Goal: Task Accomplishment & Management: Manage account settings

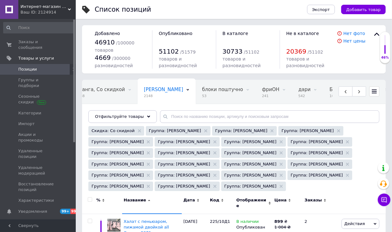
click at [376, 92] on icon at bounding box center [373, 91] width 5 height 5
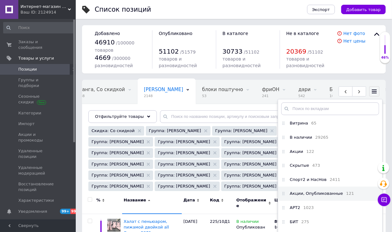
scroll to position [77, 0]
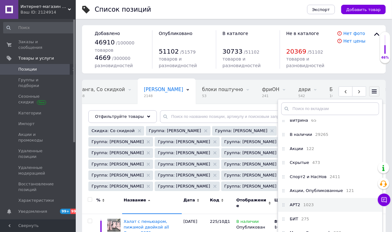
click at [322, 206] on li "АРТ2 1023" at bounding box center [330, 205] width 104 height 14
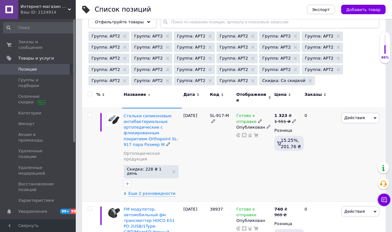
scroll to position [112, 0]
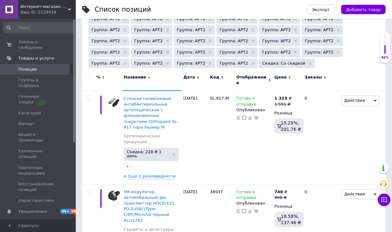
click at [88, 73] on div at bounding box center [89, 80] width 14 height 21
click at [89, 75] on input "checkbox" at bounding box center [90, 77] width 4 height 4
checkbox input "true"
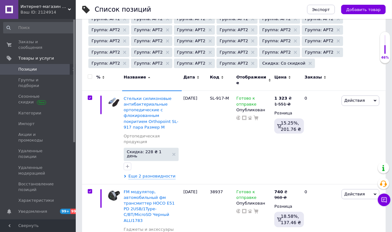
checkbox input "true"
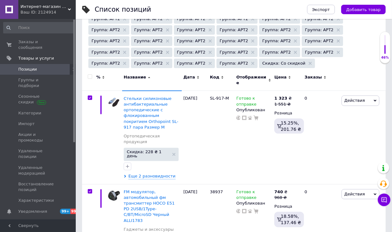
checkbox input "true"
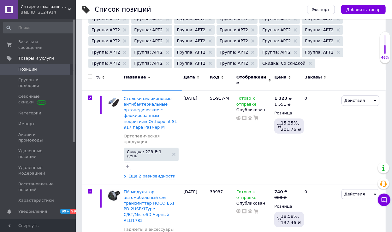
checkbox input "true"
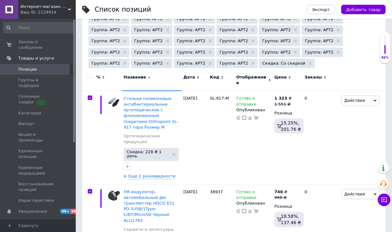
checkbox input "true"
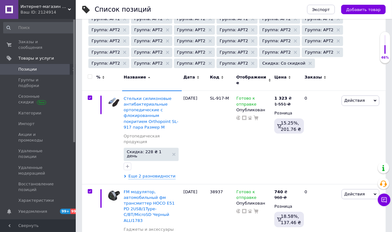
checkbox input "true"
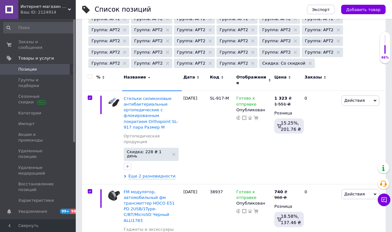
checkbox input "true"
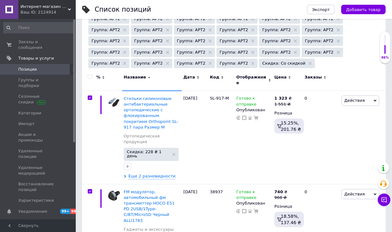
checkbox input "true"
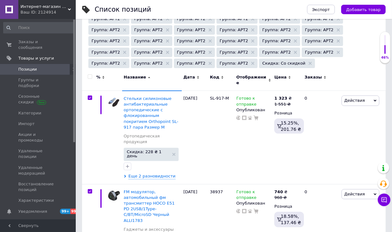
checkbox input "true"
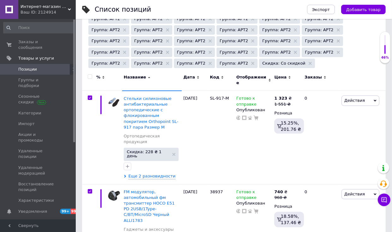
checkbox input "true"
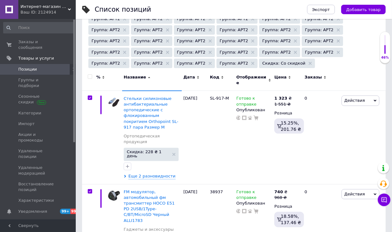
checkbox input "true"
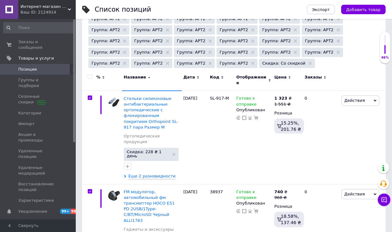
checkbox input "true"
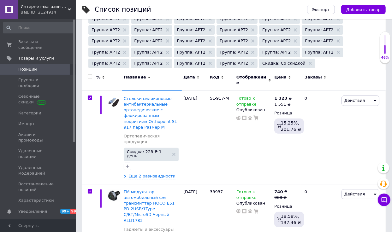
checkbox input "true"
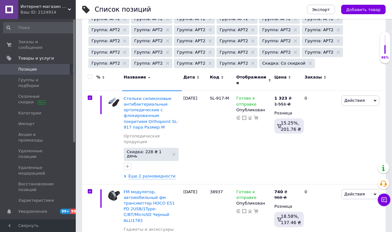
checkbox input "true"
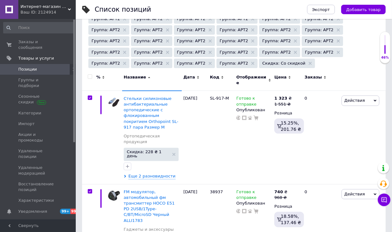
checkbox input "true"
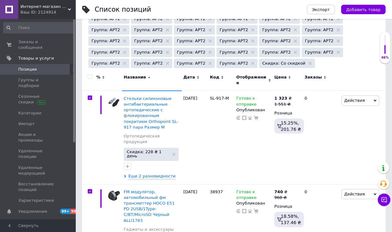
checkbox input "true"
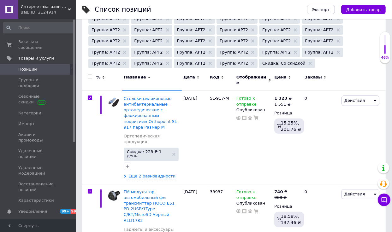
checkbox input "true"
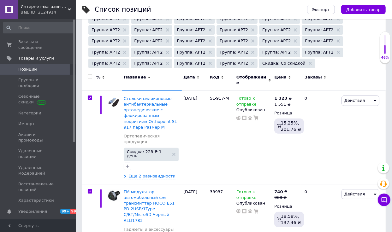
checkbox input "true"
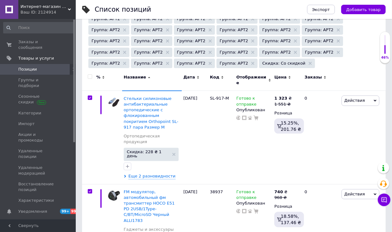
checkbox input "true"
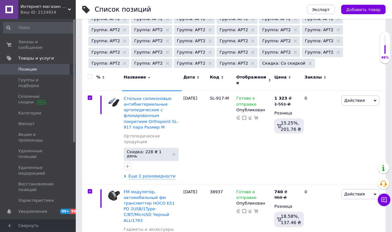
checkbox input "true"
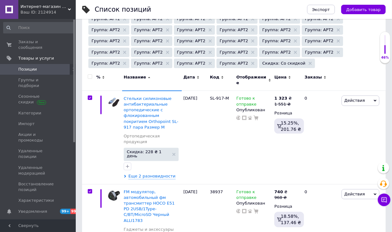
checkbox input "true"
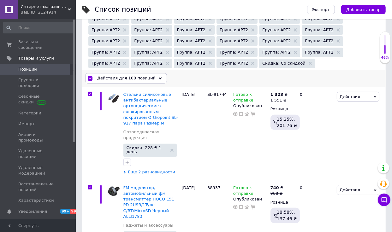
click at [143, 78] on span "Действия для 100 позиций" at bounding box center [126, 78] width 58 height 6
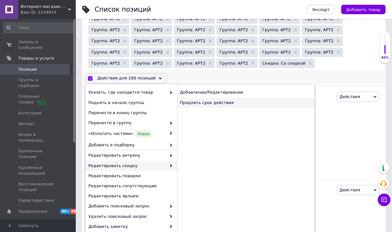
click at [215, 99] on div "Продлить срок действия" at bounding box center [245, 103] width 137 height 10
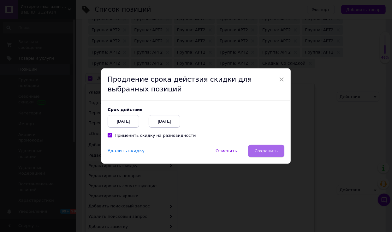
scroll to position [74, 0]
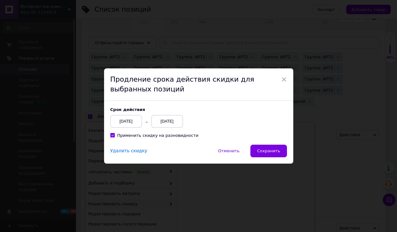
click at [131, 125] on div "[DATE]" at bounding box center [126, 121] width 32 height 13
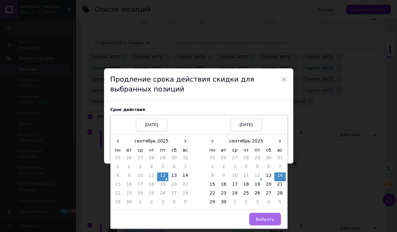
click at [272, 218] on span "Выбрать" at bounding box center [265, 219] width 19 height 5
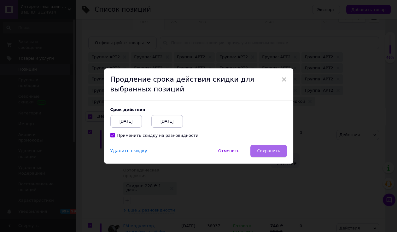
click at [266, 153] on button "Сохранить" at bounding box center [268, 151] width 36 height 13
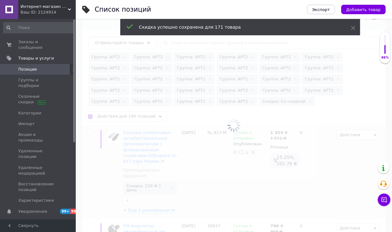
checkbox input "false"
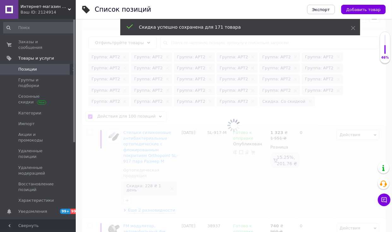
checkbox input "false"
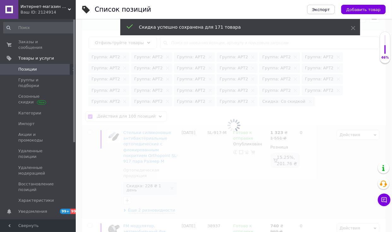
checkbox input "false"
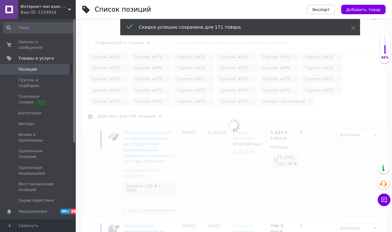
checkbox input "false"
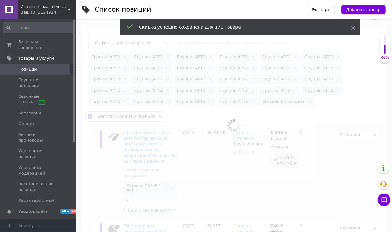
checkbox input "false"
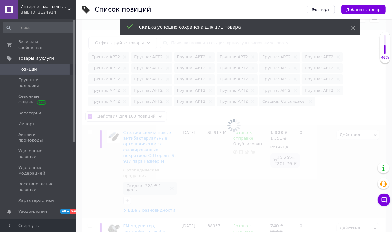
checkbox input "false"
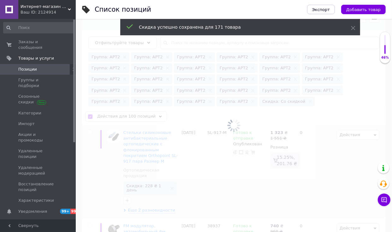
checkbox input "false"
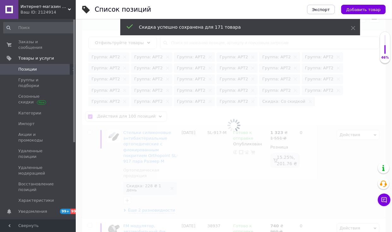
checkbox input "false"
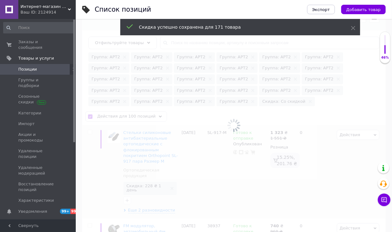
checkbox input "false"
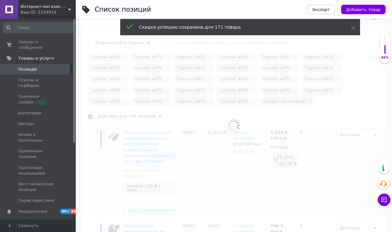
checkbox input "false"
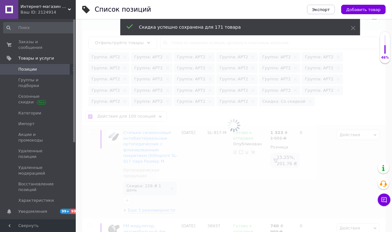
checkbox input "false"
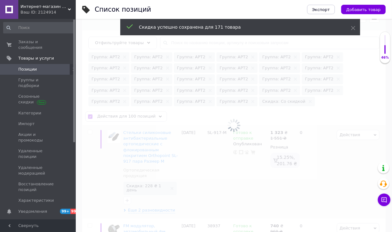
checkbox input "false"
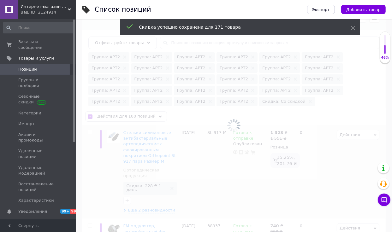
checkbox input "false"
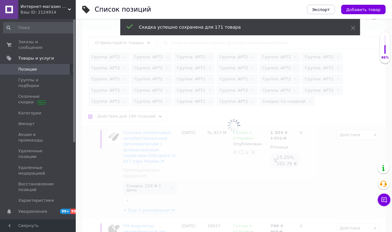
checkbox input "false"
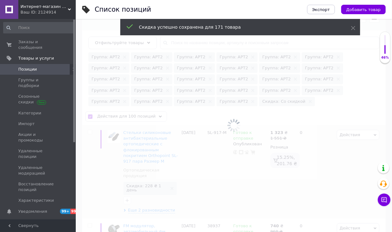
checkbox input "false"
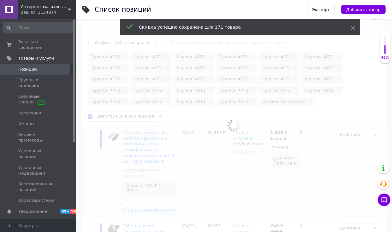
checkbox input "false"
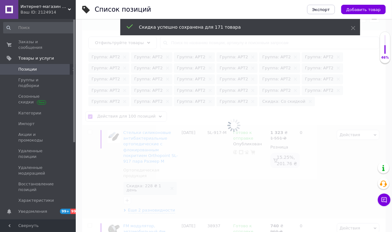
checkbox input "false"
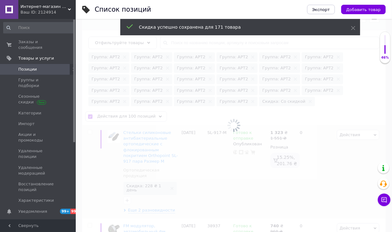
checkbox input "false"
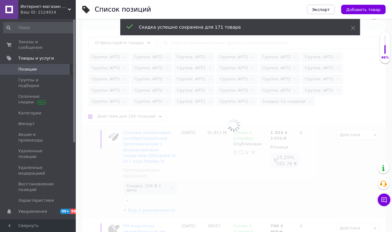
checkbox input "false"
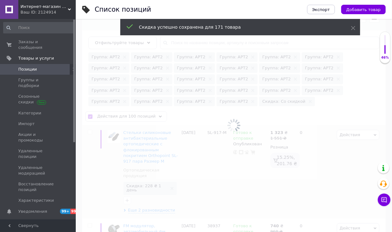
checkbox input "false"
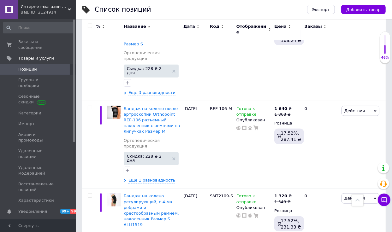
scroll to position [7611, 0]
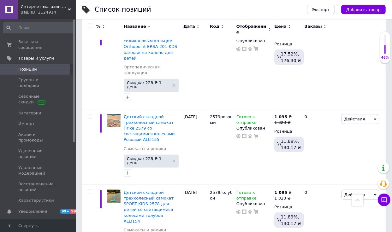
scroll to position [7262, 0]
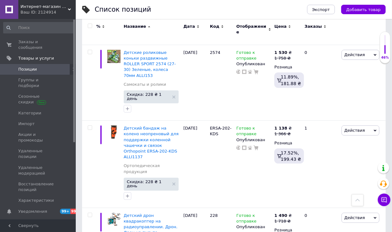
click at [88, 26] on input "checkbox" at bounding box center [90, 26] width 4 height 4
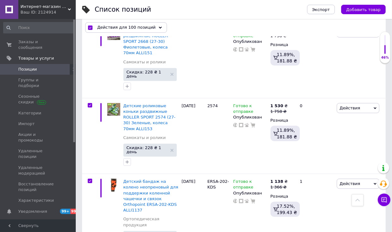
scroll to position [7797, 0]
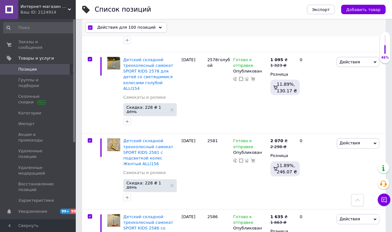
click at [136, 23] on div "Действия для 100 позиций" at bounding box center [126, 28] width 82 height 10
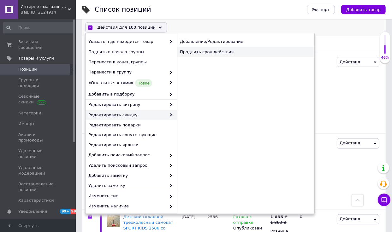
click at [214, 54] on div "Продлить срок действия" at bounding box center [245, 52] width 137 height 10
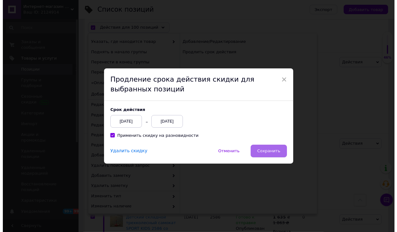
scroll to position [7759, 0]
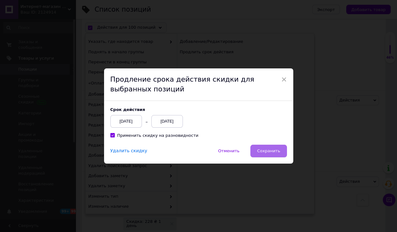
click at [269, 149] on span "Сохранить" at bounding box center [268, 151] width 23 height 5
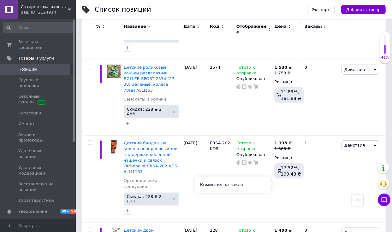
scroll to position [7262, 0]
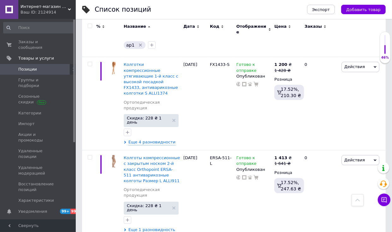
scroll to position [7116, 0]
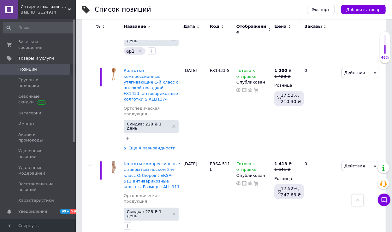
click at [90, 27] on input "checkbox" at bounding box center [90, 26] width 4 height 4
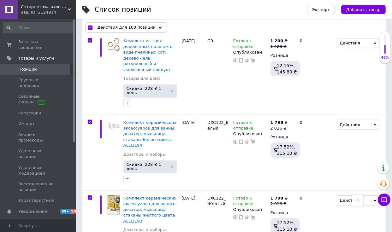
scroll to position [7544, 0]
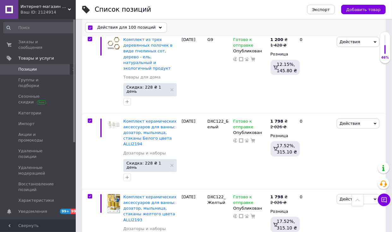
click at [155, 24] on div "Действия для 100 позиций" at bounding box center [126, 28] width 82 height 10
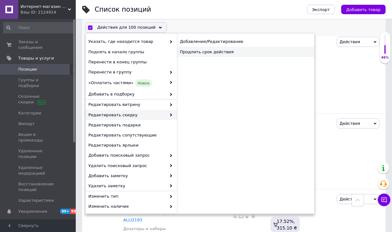
click at [218, 52] on div "Продлить срок действия" at bounding box center [245, 52] width 137 height 10
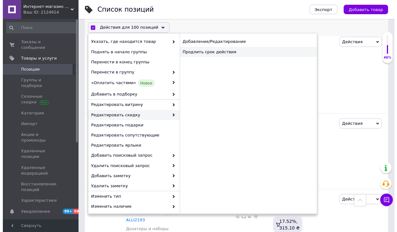
scroll to position [7505, 0]
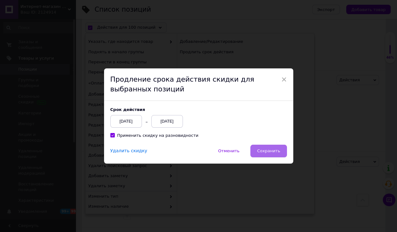
drag, startPoint x: 263, startPoint y: 157, endPoint x: 271, endPoint y: 145, distance: 14.0
click at [264, 156] on button "Сохранить" at bounding box center [268, 151] width 36 height 13
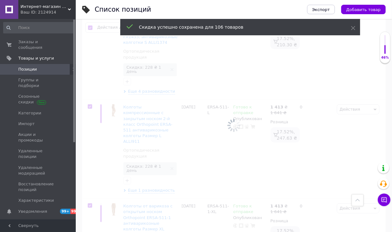
scroll to position [7569, 0]
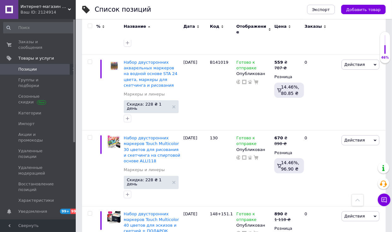
scroll to position [7071, 0]
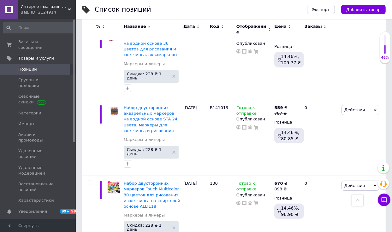
click at [91, 26] on input "checkbox" at bounding box center [90, 26] width 4 height 4
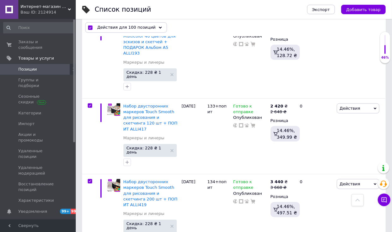
scroll to position [7455, 0]
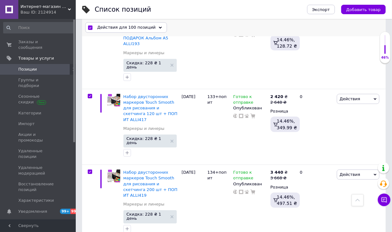
click at [151, 31] on div "Действия для 100 позиций" at bounding box center [126, 28] width 82 height 10
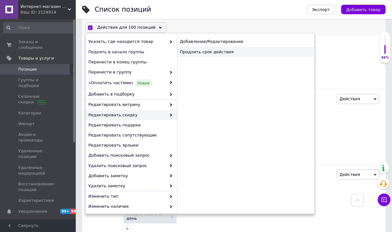
click at [207, 53] on div "Продлить срок действия" at bounding box center [245, 52] width 137 height 10
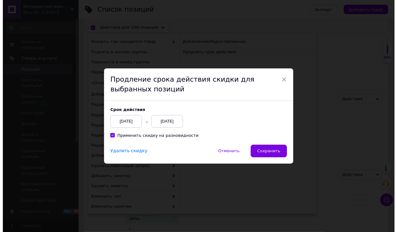
scroll to position [7417, 0]
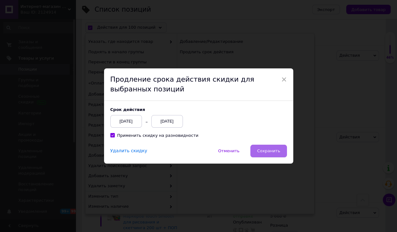
click at [269, 151] on span "Сохранить" at bounding box center [268, 151] width 23 height 5
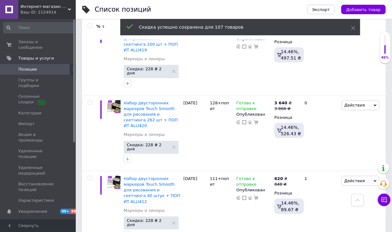
scroll to position [7071, 0]
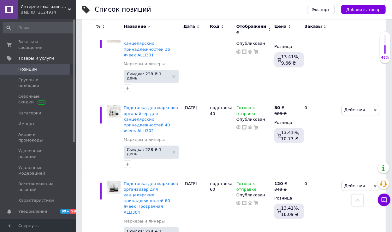
scroll to position [7206, 0]
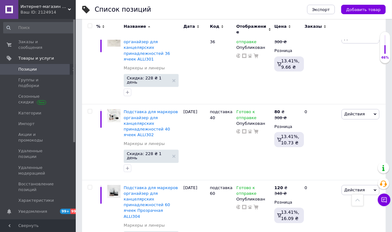
click at [90, 24] on input "checkbox" at bounding box center [90, 26] width 4 height 4
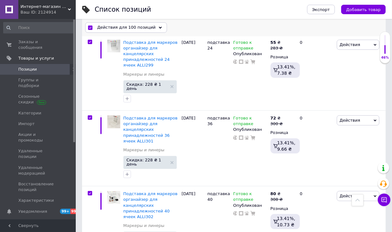
scroll to position [7555, 0]
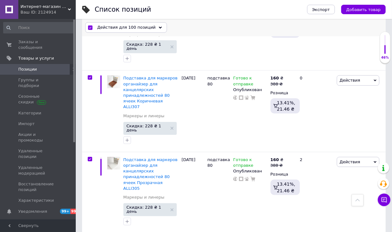
click at [139, 28] on span "Действия для 100 позиций" at bounding box center [126, 28] width 58 height 6
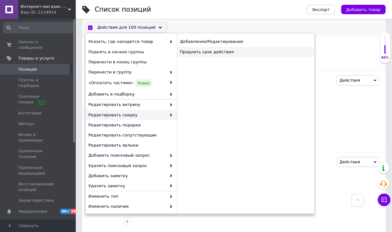
click at [223, 47] on div "Продлить срок действия" at bounding box center [245, 52] width 137 height 10
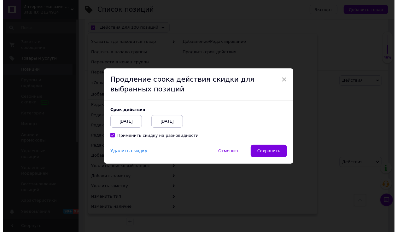
scroll to position [7517, 0]
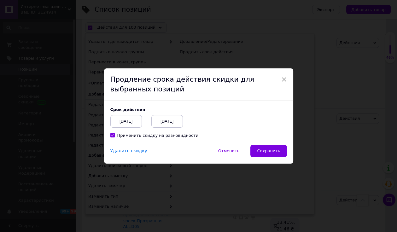
click at [280, 144] on div "Cрок действия [DATE] [DATE] Применить скидку на разновидности" at bounding box center [198, 123] width 189 height 44
click at [278, 146] on button "Сохранить" at bounding box center [268, 151] width 36 height 13
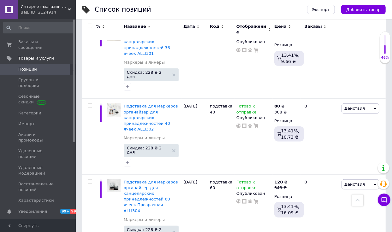
scroll to position [7206, 0]
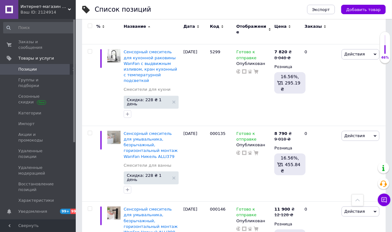
scroll to position [7316, 0]
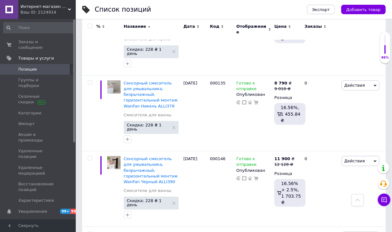
click at [91, 26] on input "checkbox" at bounding box center [90, 26] width 4 height 4
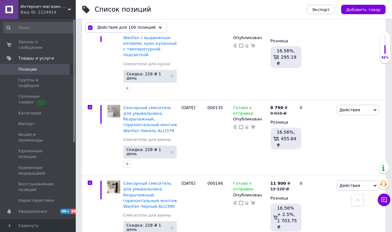
scroll to position [7657, 0]
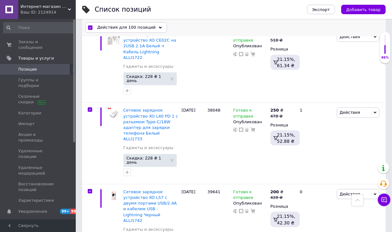
click at [120, 25] on span "Действия для 100 позиций" at bounding box center [126, 28] width 58 height 6
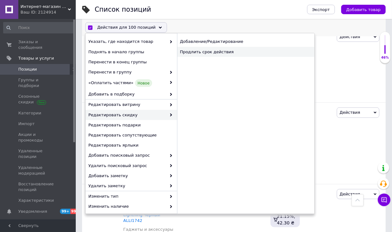
click at [206, 51] on div "Продлить срок действия" at bounding box center [245, 52] width 137 height 10
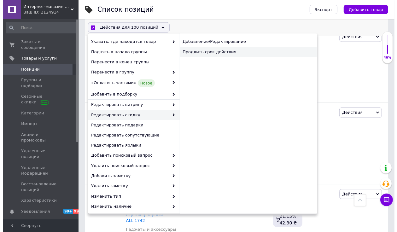
scroll to position [7619, 0]
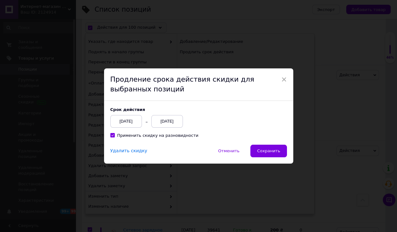
click at [274, 136] on div "Применить скидку на разновидности" at bounding box center [198, 136] width 177 height 6
click at [275, 146] on button "Сохранить" at bounding box center [268, 151] width 36 height 13
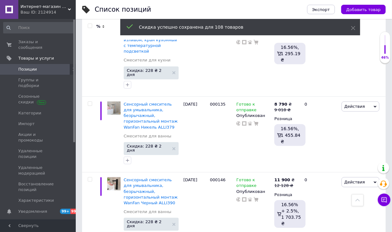
scroll to position [6966, 0]
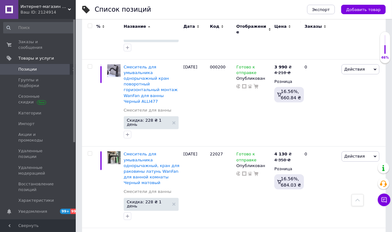
scroll to position [7289, 0]
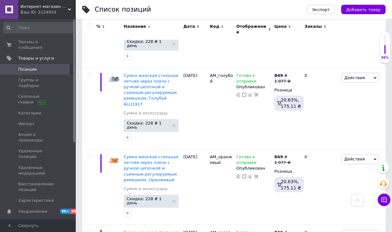
scroll to position [7217, 0]
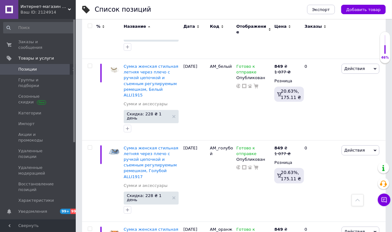
click at [90, 26] on input "checkbox" at bounding box center [90, 26] width 4 height 4
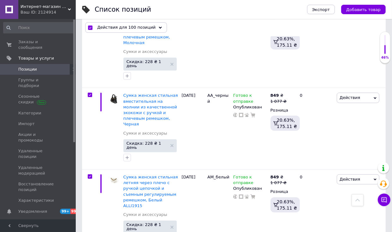
scroll to position [7600, 0]
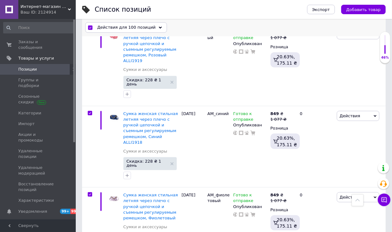
click at [126, 24] on div "Действия для 100 позиций" at bounding box center [126, 28] width 82 height 10
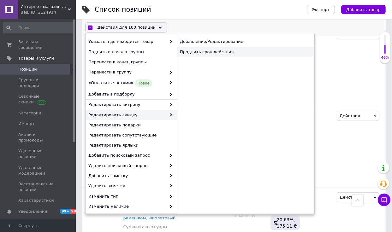
click at [223, 55] on div "Продлить срок действия" at bounding box center [245, 52] width 137 height 10
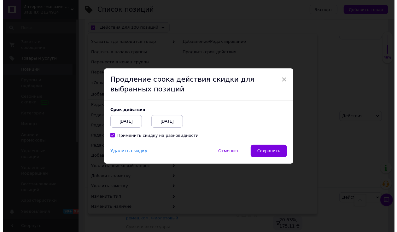
scroll to position [7562, 0]
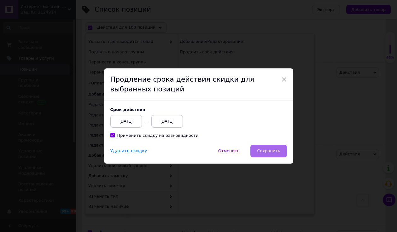
click at [258, 151] on span "Сохранить" at bounding box center [268, 151] width 23 height 5
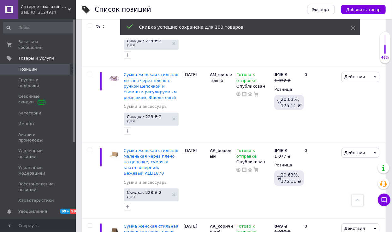
scroll to position [7217, 0]
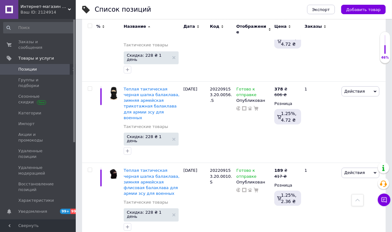
scroll to position [7090, 0]
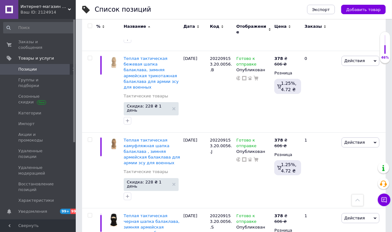
click at [90, 23] on div at bounding box center [89, 29] width 14 height 21
click at [90, 25] on input "checkbox" at bounding box center [90, 26] width 4 height 4
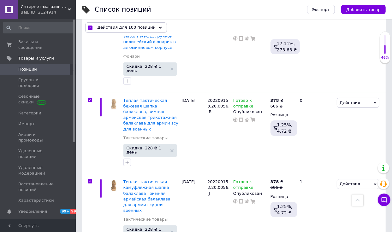
scroll to position [7512, 0]
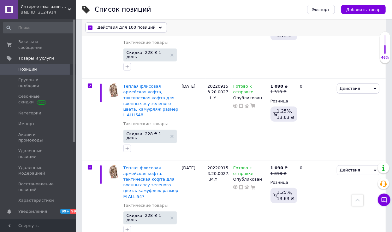
click at [145, 27] on span "Действия для 100 позиций" at bounding box center [126, 28] width 58 height 6
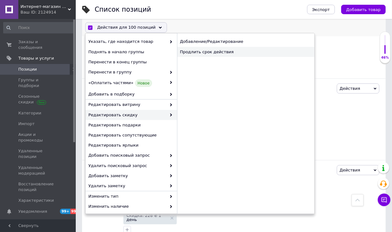
click at [225, 54] on div "Продлить срок действия" at bounding box center [245, 52] width 137 height 10
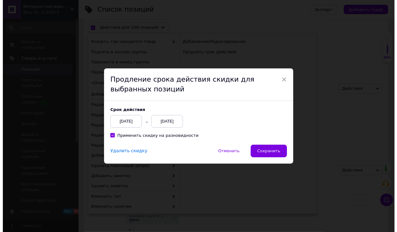
scroll to position [7474, 0]
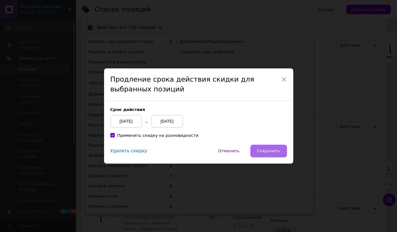
click at [268, 146] on button "Сохранить" at bounding box center [268, 151] width 36 height 13
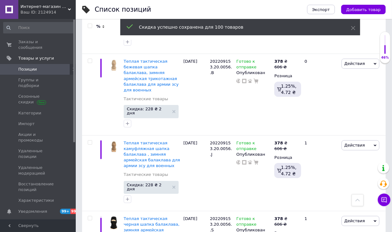
scroll to position [7090, 0]
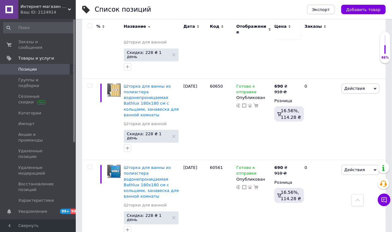
scroll to position [7523, 0]
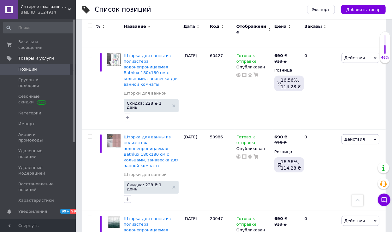
click at [89, 26] on input "checkbox" at bounding box center [90, 26] width 4 height 4
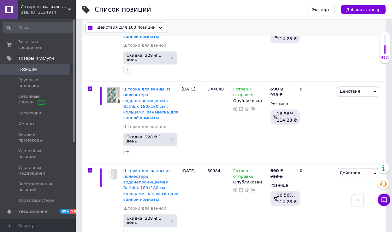
click at [121, 25] on span "Действия для 100 позиций" at bounding box center [126, 28] width 58 height 6
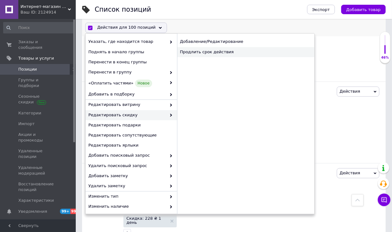
click at [215, 49] on div "Продлить срок действия" at bounding box center [245, 52] width 137 height 10
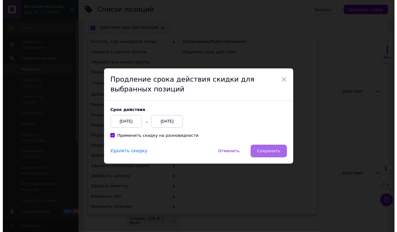
scroll to position [7912, 0]
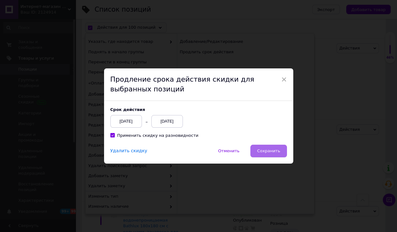
click at [277, 154] on button "Сохранить" at bounding box center [268, 151] width 36 height 13
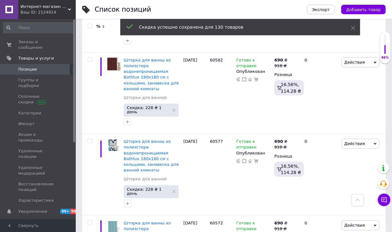
scroll to position [7523, 0]
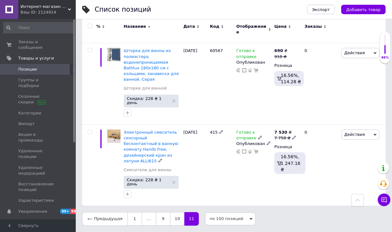
scroll to position [1779, 0]
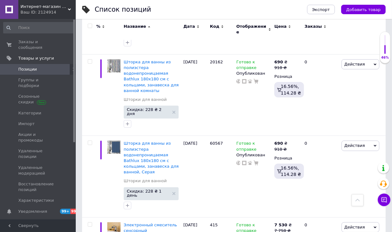
click at [91, 25] on input "checkbox" at bounding box center [90, 26] width 4 height 4
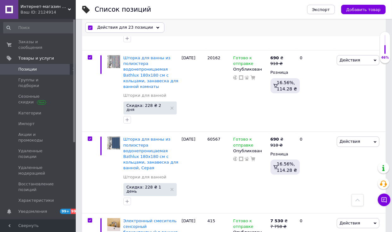
scroll to position [1781, 0]
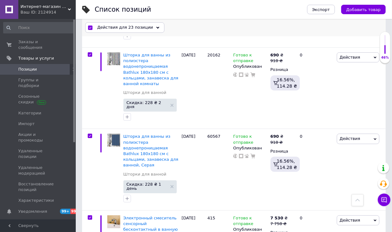
click at [126, 26] on span "Действия для 23 позиции" at bounding box center [125, 28] width 56 height 6
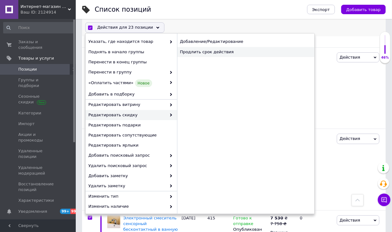
click at [231, 53] on div "Продлить срок действия" at bounding box center [245, 52] width 137 height 10
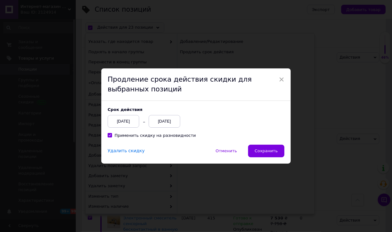
scroll to position [1743, 0]
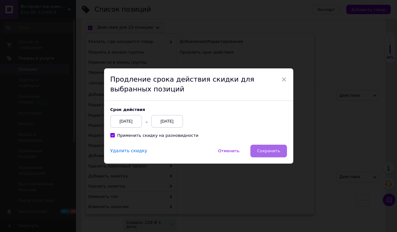
click at [264, 154] on button "Сохранить" at bounding box center [268, 151] width 36 height 13
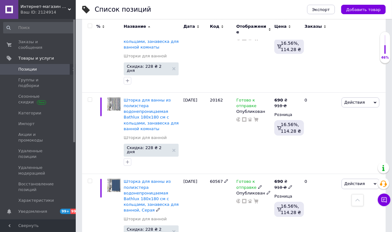
scroll to position [1779, 0]
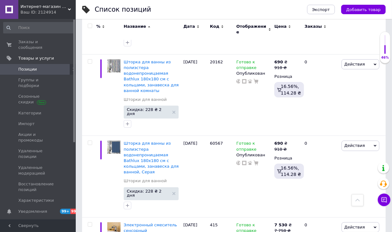
click at [73, 70] on use at bounding box center [74, 68] width 2 height 3
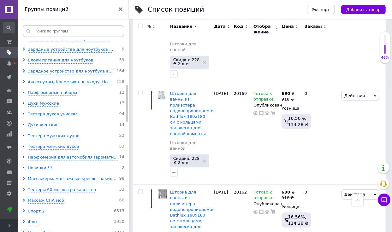
scroll to position [230, 0]
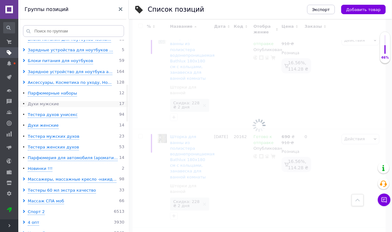
scroll to position [1948, 0]
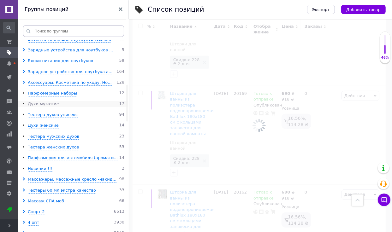
click at [43, 101] on div "Духи мужские" at bounding box center [43, 104] width 31 height 6
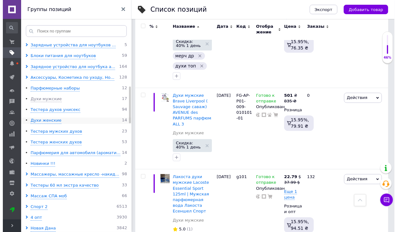
scroll to position [240, 0]
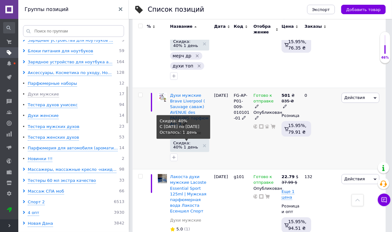
click at [186, 141] on span "Скидка: 40% 1 день" at bounding box center [186, 145] width 27 height 8
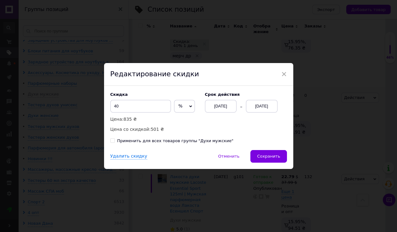
click at [228, 107] on div "[DATE]" at bounding box center [221, 106] width 32 height 13
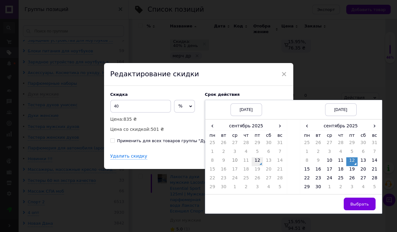
click at [259, 158] on td "12" at bounding box center [257, 161] width 11 height 9
click at [374, 162] on td "14" at bounding box center [374, 161] width 11 height 9
drag, startPoint x: 360, startPoint y: 207, endPoint x: 353, endPoint y: 200, distance: 9.6
click at [360, 207] on button "Выбрать" at bounding box center [360, 204] width 32 height 13
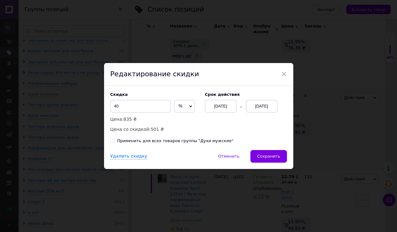
click at [176, 135] on div "Скидка 40 % ₴ Цена: 835 ₴ Цена со скидкой: 501 ₴ Cрок действия [DATE] [DATE] Пр…" at bounding box center [198, 118] width 189 height 64
click at [179, 140] on div "Применить для всех товаров группы "Духи мужские"" at bounding box center [175, 141] width 116 height 6
click at [114, 140] on input "Применить для всех товаров группы "Духи мужские"" at bounding box center [112, 140] width 4 height 4
click at [279, 156] on span "Сохранить" at bounding box center [268, 156] width 23 height 5
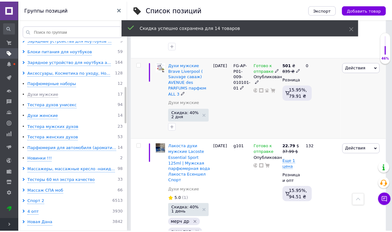
scroll to position [0, 902]
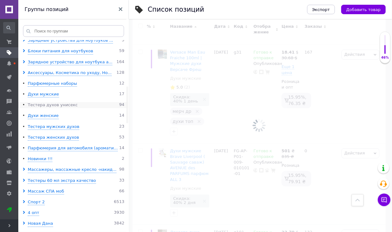
click at [54, 102] on div "Тестера духов унисекс" at bounding box center [53, 105] width 50 height 6
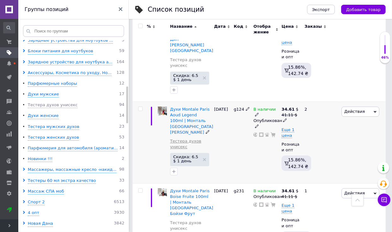
scroll to position [1390, 0]
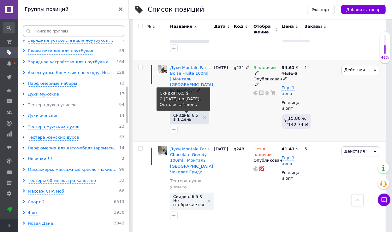
click at [180, 113] on span "Скидка: 6.5 $ 1 день" at bounding box center [186, 117] width 27 height 8
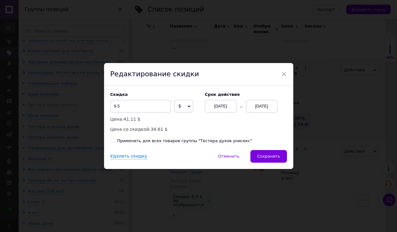
click at [221, 111] on div "[DATE]" at bounding box center [221, 106] width 32 height 13
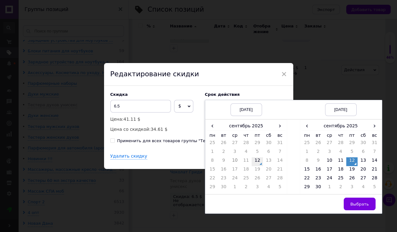
click at [255, 160] on td "12" at bounding box center [257, 161] width 11 height 9
drag, startPoint x: 373, startPoint y: 157, endPoint x: 372, endPoint y: 181, distance: 23.6
click at [373, 158] on td "14" at bounding box center [374, 161] width 11 height 9
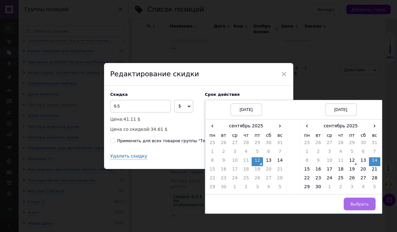
click at [359, 204] on span "Выбрать" at bounding box center [359, 204] width 19 height 5
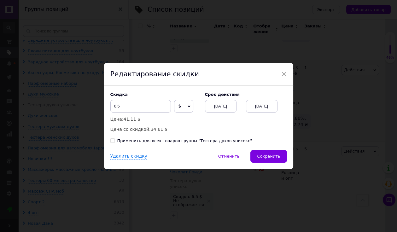
click at [236, 142] on div "Применить для всех товаров группы "Тестера духов унисекс"" at bounding box center [184, 141] width 135 height 6
click at [114, 142] on input "Применить для всех товаров группы "Тестера духов унисекс"" at bounding box center [112, 140] width 4 height 4
click at [286, 161] on div "Удалить скидку   Отменить   Сохранить" at bounding box center [198, 159] width 189 height 19
click at [274, 157] on span "Сохранить" at bounding box center [268, 156] width 23 height 5
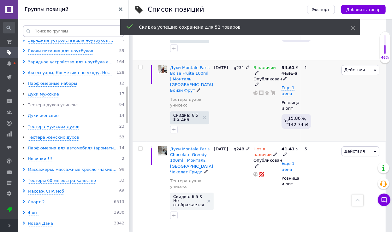
scroll to position [0, 902]
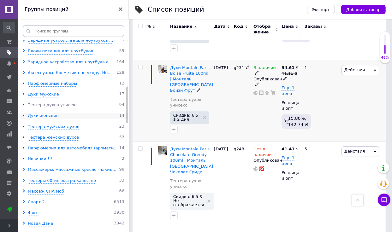
click at [45, 113] on div "Духи женские" at bounding box center [43, 116] width 31 height 6
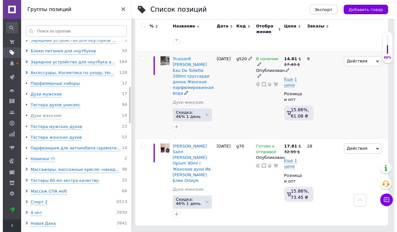
scroll to position [1059, 0]
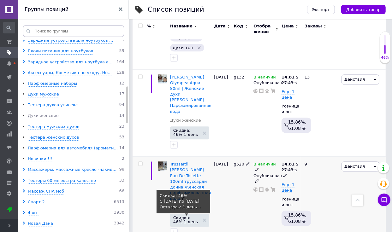
click at [183, 216] on span "Скидка: 46% 1 день" at bounding box center [186, 220] width 27 height 8
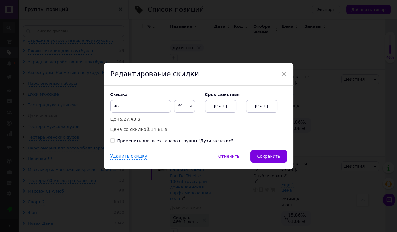
click at [206, 111] on div "[DATE]" at bounding box center [221, 106] width 32 height 13
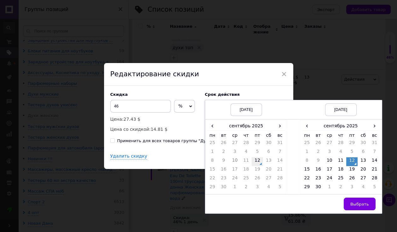
click at [253, 160] on td "12" at bounding box center [257, 161] width 11 height 9
click at [372, 161] on td "14" at bounding box center [374, 161] width 11 height 9
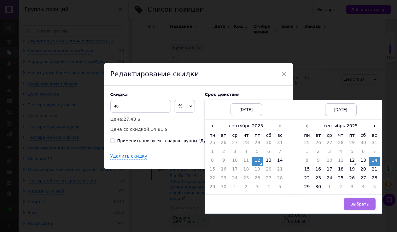
click at [360, 202] on span "Выбрать" at bounding box center [359, 204] width 19 height 5
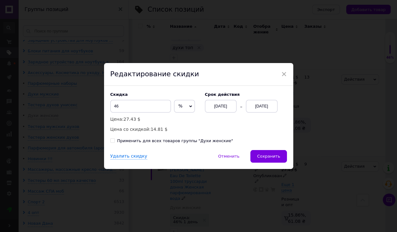
click at [199, 145] on div "Скидка 46 % $ Цена: 27.43 $ Цена со скидкой: 14.81 $ Cрок действия [DATE] [DATE…" at bounding box center [198, 118] width 189 height 64
click at [199, 140] on div "Применить для всех товаров группы "Духи женские"" at bounding box center [175, 141] width 116 height 6
click at [114, 140] on input "Применить для всех товаров группы "Духи женские"" at bounding box center [112, 140] width 4 height 4
click at [258, 157] on span "Сохранить" at bounding box center [268, 156] width 23 height 5
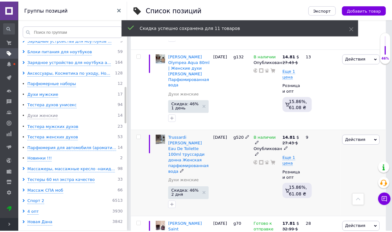
scroll to position [0, 902]
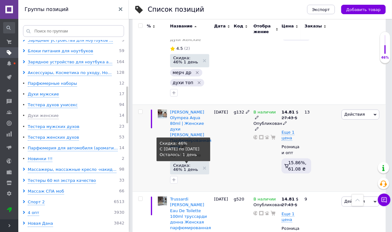
click at [181, 163] on span "Скидка: 46% 1 день" at bounding box center [186, 167] width 27 height 8
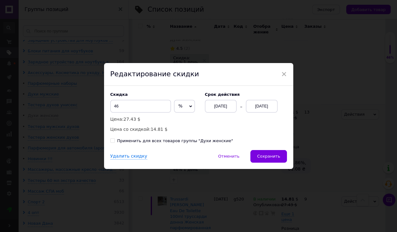
click at [229, 104] on div "[DATE]" at bounding box center [221, 106] width 32 height 13
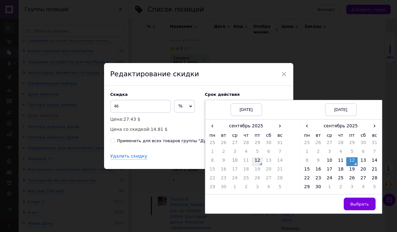
click at [259, 161] on td "12" at bounding box center [257, 161] width 11 height 9
click at [372, 156] on td "7" at bounding box center [374, 153] width 11 height 9
click at [374, 162] on td "14" at bounding box center [374, 161] width 11 height 9
click at [362, 202] on span "Выбрать" at bounding box center [359, 204] width 19 height 5
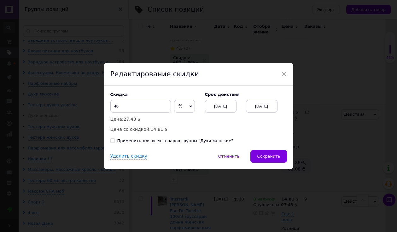
click at [198, 137] on div "Скидка 46 % $ Цена: 27.43 $ Цена со скидкой: 14.81 $ Cрок действия [DATE] [DATE…" at bounding box center [198, 118] width 189 height 64
click at [197, 140] on div "Применить для всех товаров группы "Духи женские"" at bounding box center [175, 141] width 116 height 6
click at [114, 140] on input "Применить для всех товаров группы "Духи женские"" at bounding box center [112, 140] width 4 height 4
click at [268, 156] on span "Сохранить" at bounding box center [268, 156] width 23 height 5
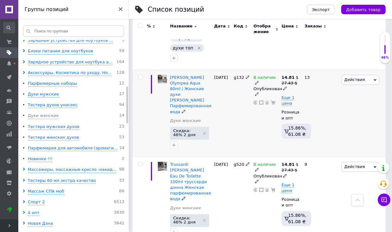
scroll to position [1059, 0]
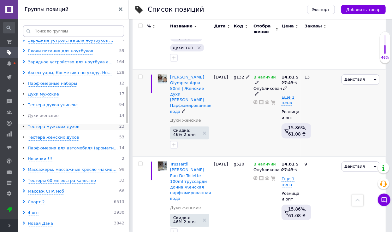
click at [54, 124] on div "Тестера мужских духов" at bounding box center [53, 127] width 51 height 6
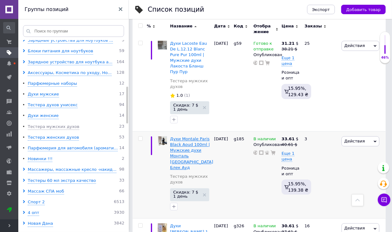
scroll to position [252, 0]
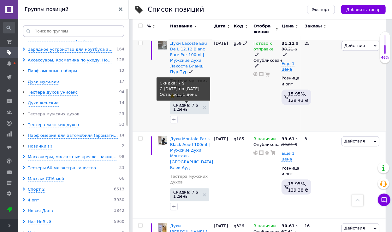
click at [189, 103] on span "Скидка: 7 $ 1 день" at bounding box center [186, 107] width 27 height 8
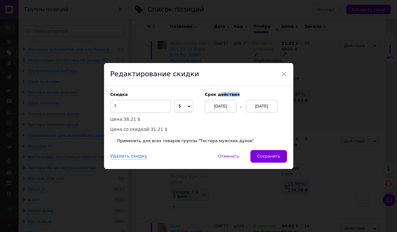
drag, startPoint x: 217, startPoint y: 96, endPoint x: 218, endPoint y: 102, distance: 5.5
click at [217, 97] on div "Cрок действия [DATE] [DATE]" at bounding box center [243, 102] width 88 height 20
click at [218, 102] on div "[DATE]" at bounding box center [221, 106] width 32 height 13
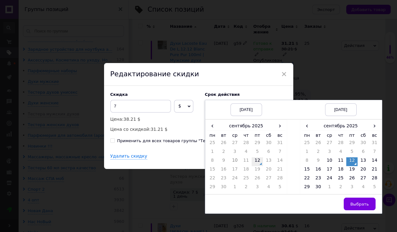
click at [253, 161] on td "12" at bounding box center [257, 161] width 11 height 9
click at [375, 161] on td "14" at bounding box center [374, 161] width 11 height 9
drag, startPoint x: 353, startPoint y: 204, endPoint x: 317, endPoint y: 186, distance: 40.8
click at [354, 204] on span "Выбрать" at bounding box center [359, 204] width 19 height 5
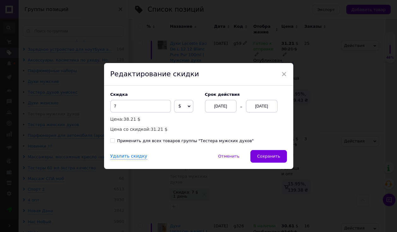
click at [202, 137] on div "Скидка 7 $ % Цена: 38.21 $ Цена со скидкой: 31.21 $ Cрок действия [DATE] [DATE]…" at bounding box center [198, 118] width 189 height 64
click at [226, 144] on div "Скидка 7 $ % Цена: 38.21 $ Цена со скидкой: 31.21 $ Cрок действия [DATE] [DATE]…" at bounding box center [198, 118] width 189 height 64
click at [230, 141] on div "Применить для всех товаров группы "Тестера мужских духов"" at bounding box center [185, 141] width 137 height 6
click at [114, 141] on input "Применить для всех товаров группы "Тестера мужских духов"" at bounding box center [112, 140] width 4 height 4
click at [265, 157] on span "Сохранить" at bounding box center [268, 156] width 23 height 5
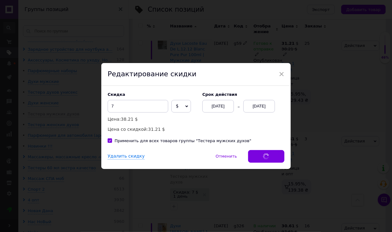
scroll to position [0, 902]
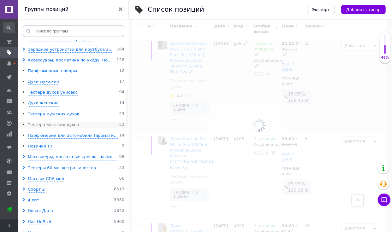
click at [55, 122] on div "Тестера женских духов" at bounding box center [53, 125] width 51 height 6
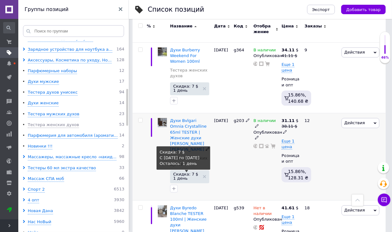
click at [185, 172] on span "Скидка: 7 $ 1 день" at bounding box center [186, 176] width 27 height 8
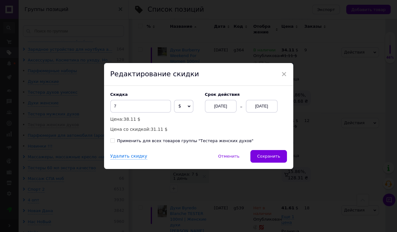
click at [215, 107] on div "[DATE]" at bounding box center [221, 106] width 32 height 13
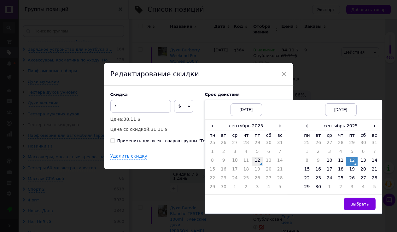
click at [259, 165] on td "12" at bounding box center [257, 161] width 11 height 9
click at [369, 157] on td "14" at bounding box center [374, 161] width 11 height 9
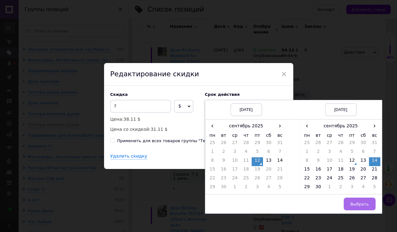
click at [351, 198] on button "Выбрать" at bounding box center [360, 204] width 32 height 13
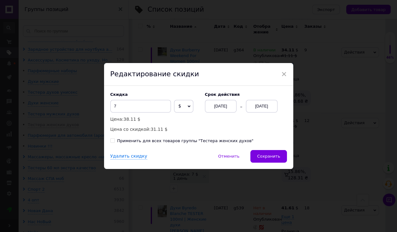
click at [203, 143] on div "Применить для всех товаров группы "Тестера женских духов"" at bounding box center [185, 141] width 136 height 6
click at [114, 143] on input "Применить для всех товаров группы "Тестера женских духов"" at bounding box center [112, 140] width 4 height 4
click at [264, 155] on span "Сохранить" at bounding box center [268, 156] width 23 height 5
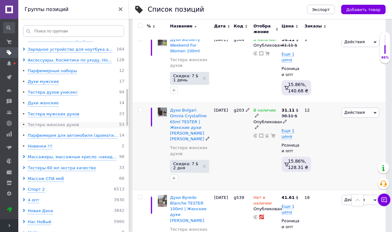
scroll to position [253, 0]
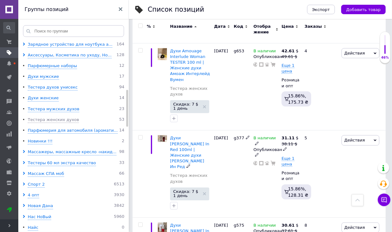
scroll to position [0, 0]
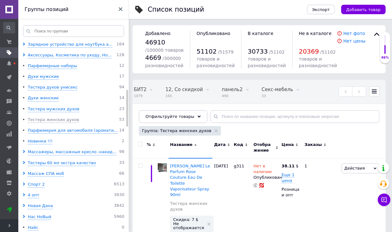
click at [376, 88] on div at bounding box center [374, 91] width 10 height 10
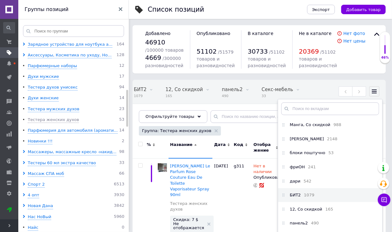
scroll to position [191, 0]
click at [325, 193] on li "БИТ2 1079" at bounding box center [330, 195] width 104 height 14
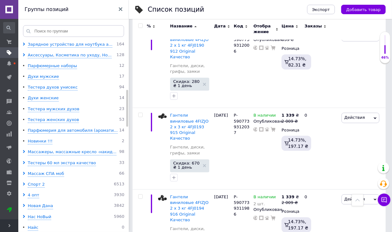
scroll to position [8395, 0]
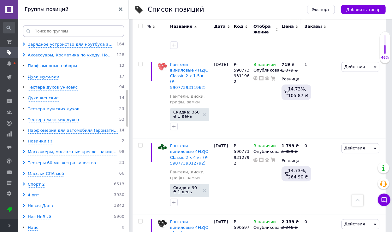
click at [140, 27] on input "checkbox" at bounding box center [140, 26] width 4 height 4
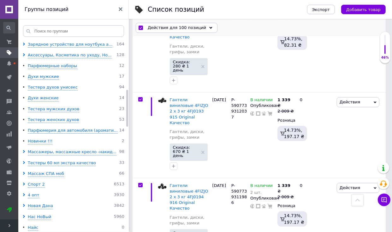
scroll to position [8517, 0]
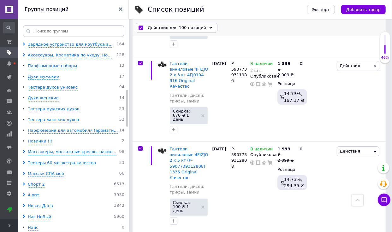
click at [177, 26] on span "Действия для 100 позиций" at bounding box center [177, 28] width 58 height 6
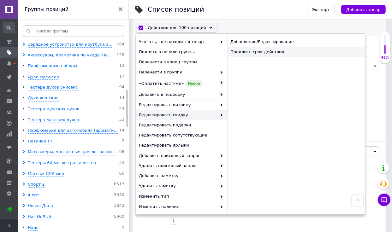
click at [260, 54] on div "Продлить срок действия" at bounding box center [295, 52] width 137 height 10
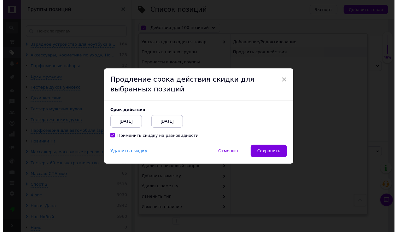
scroll to position [8478, 0]
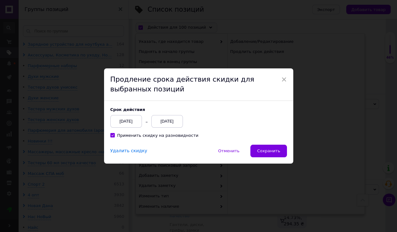
click at [117, 117] on div "[DATE]" at bounding box center [126, 121] width 32 height 13
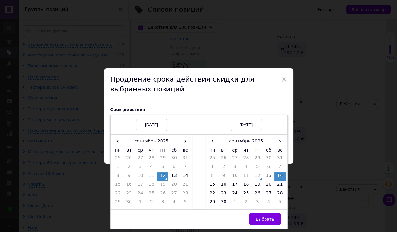
click at [266, 211] on td "Выбрать" at bounding box center [246, 219] width 82 height 19
click at [265, 215] on button "Выбрать" at bounding box center [265, 219] width 32 height 13
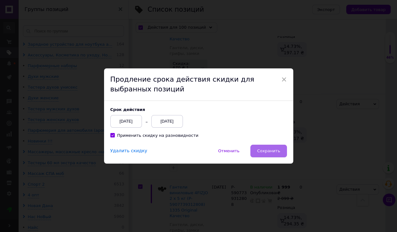
click at [270, 151] on span "Сохранить" at bounding box center [268, 151] width 23 height 5
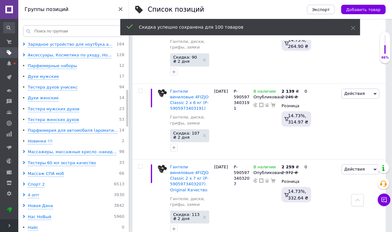
scroll to position [8366, 0]
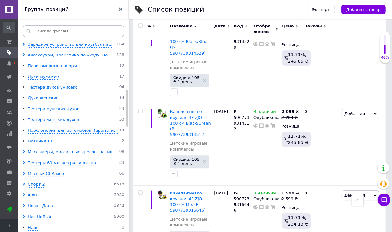
scroll to position [8016, 0]
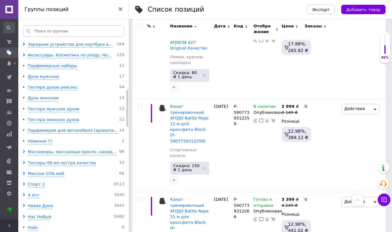
click at [142, 28] on input "checkbox" at bounding box center [140, 26] width 4 height 4
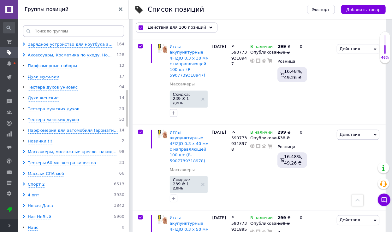
scroll to position [8460, 0]
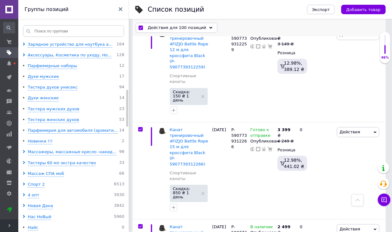
click at [196, 27] on span "Действия для 100 позиций" at bounding box center [177, 28] width 58 height 6
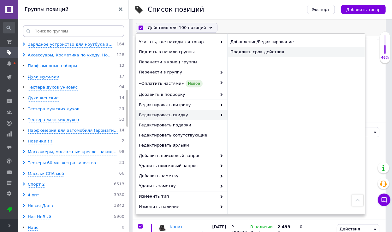
click at [264, 54] on div "Продлить срок действия" at bounding box center [295, 52] width 137 height 10
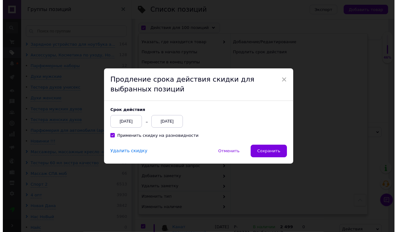
scroll to position [8421, 0]
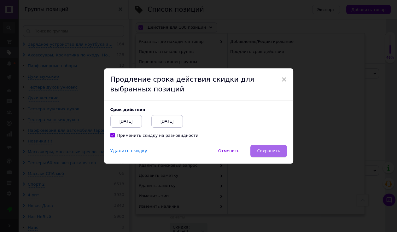
click at [271, 146] on button "Сохранить" at bounding box center [268, 151] width 36 height 13
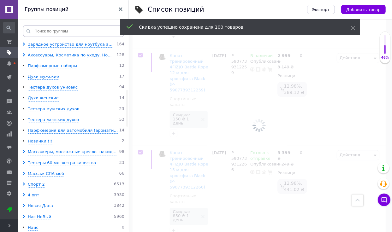
scroll to position [8460, 0]
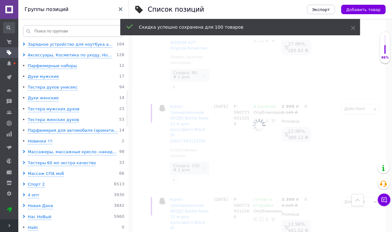
scroll to position [8016, 0]
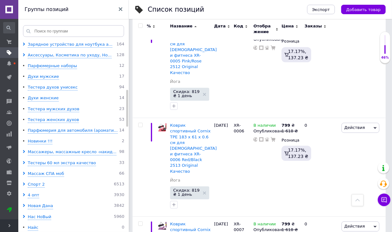
click at [141, 25] on input "checkbox" at bounding box center [140, 26] width 4 height 4
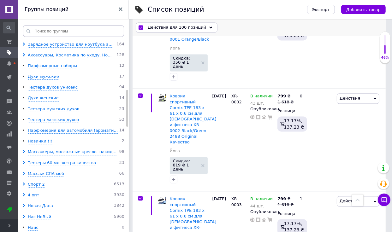
scroll to position [8212, 0]
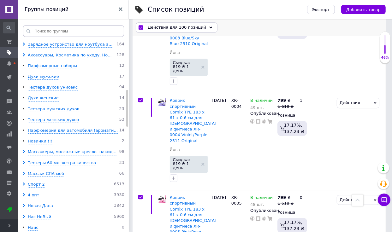
click at [202, 33] on div "Действия для 100 позиций Выбрать все 1079 позиций Выбраны все 1079 позиций Отме…" at bounding box center [258, 28] width 253 height 16
click at [201, 31] on div "Действия для 100 позиций" at bounding box center [177, 28] width 82 height 10
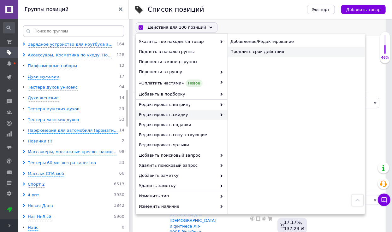
click at [271, 50] on div "Продлить срок действия" at bounding box center [295, 52] width 137 height 10
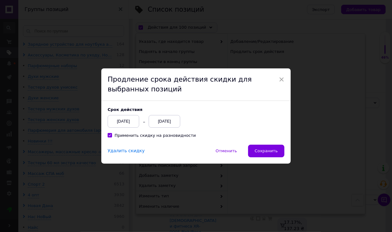
scroll to position [8173, 0]
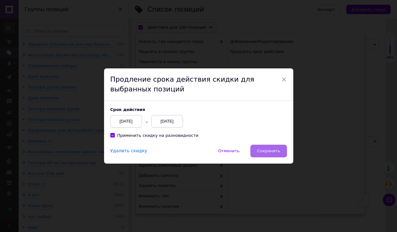
click at [271, 149] on span "Сохранить" at bounding box center [268, 151] width 23 height 5
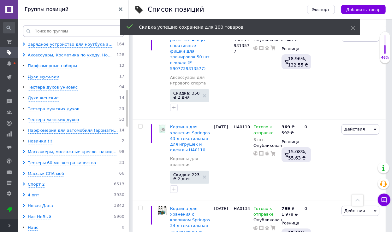
scroll to position [8687, 0]
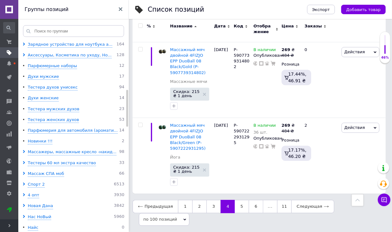
scroll to position [8104, 0]
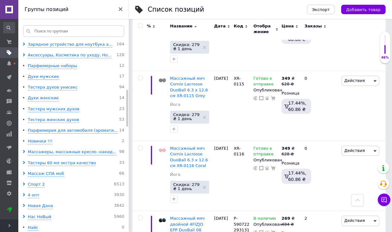
click at [139, 25] on input "checkbox" at bounding box center [140, 26] width 4 height 4
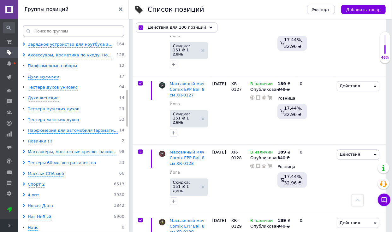
scroll to position [8245, 0]
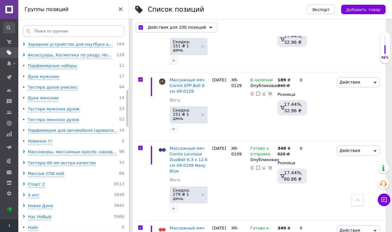
click at [193, 27] on span "Действия для 100 позиций" at bounding box center [177, 28] width 58 height 6
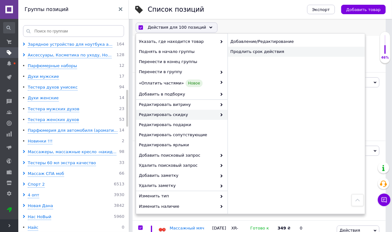
click at [264, 55] on div "Продлить срок действия" at bounding box center [295, 52] width 137 height 10
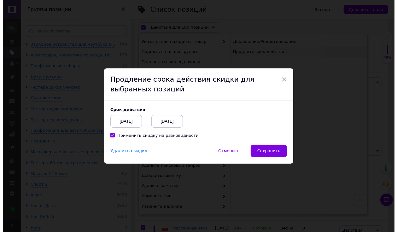
scroll to position [8207, 0]
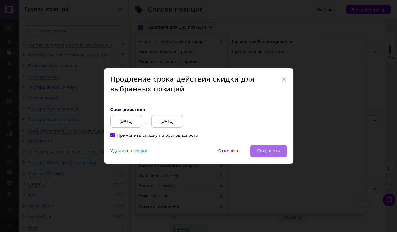
click at [269, 147] on button "Сохранить" at bounding box center [268, 151] width 36 height 13
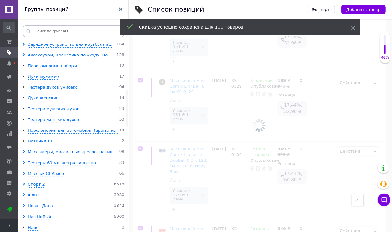
scroll to position [8245, 0]
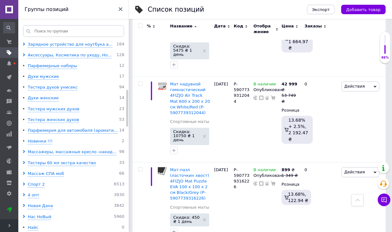
scroll to position [7849, 0]
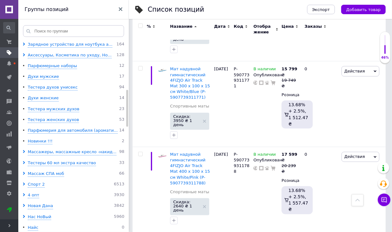
click at [142, 26] on input "checkbox" at bounding box center [140, 26] width 4 height 4
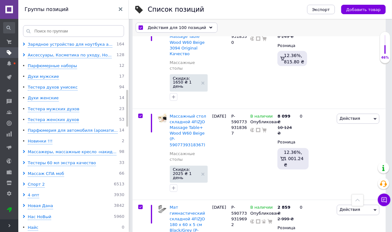
scroll to position [7906, 0]
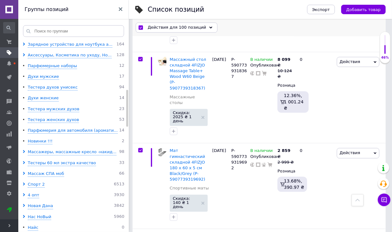
click at [198, 30] on span "Действия для 100 позиций" at bounding box center [177, 28] width 58 height 6
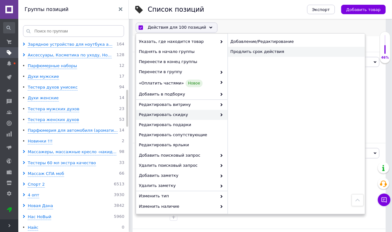
click at [256, 53] on div "Продлить срок действия" at bounding box center [295, 52] width 137 height 10
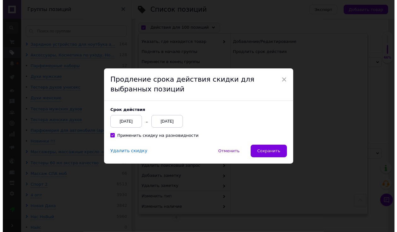
scroll to position [7867, 0]
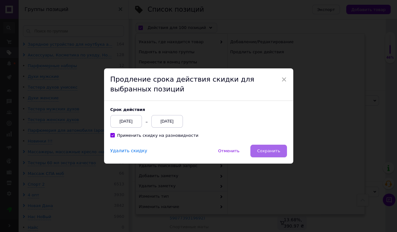
click at [279, 145] on button "Сохранить" at bounding box center [268, 151] width 36 height 13
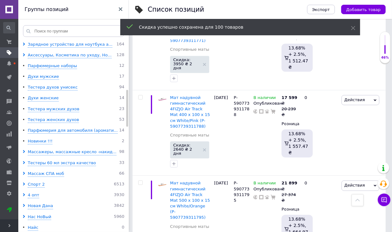
scroll to position [7829, 0]
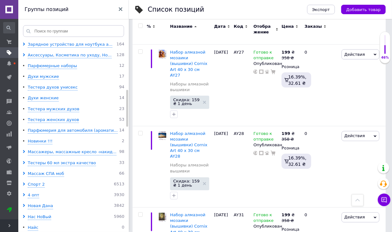
scroll to position [7672, 0]
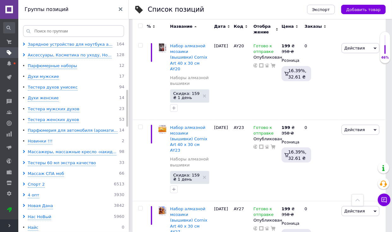
click at [140, 26] on input "checkbox" at bounding box center [140, 26] width 4 height 4
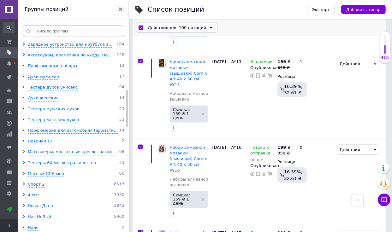
scroll to position [8003, 0]
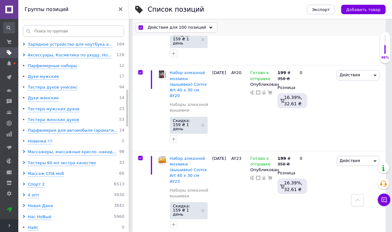
click at [175, 25] on span "Действия для 100 позиций" at bounding box center [177, 28] width 58 height 6
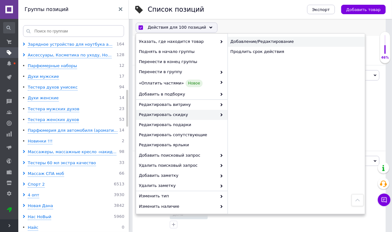
click at [261, 46] on div "Добавление/Редактирование" at bounding box center [295, 42] width 137 height 10
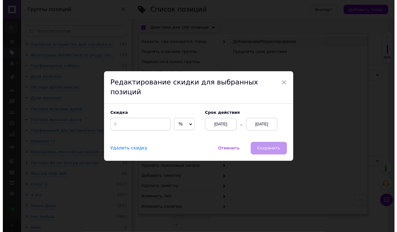
scroll to position [7965, 0]
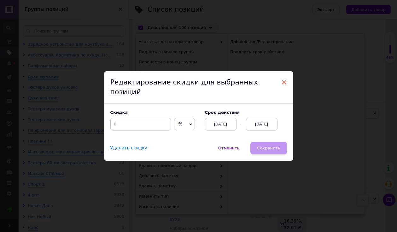
click at [283, 84] on span "×" at bounding box center [284, 82] width 6 height 11
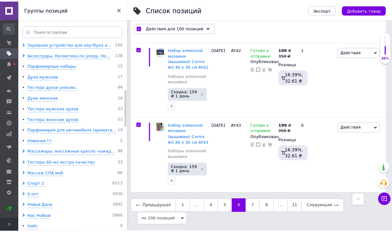
scroll to position [7615, 0]
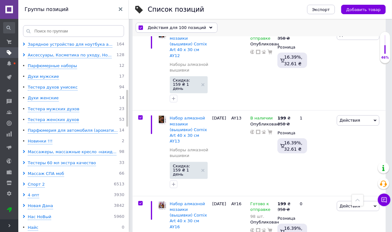
click at [195, 25] on span "Действия для 100 позиций" at bounding box center [177, 28] width 58 height 6
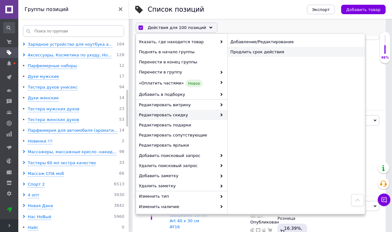
click at [266, 49] on div "Продлить срок действия" at bounding box center [295, 52] width 137 height 10
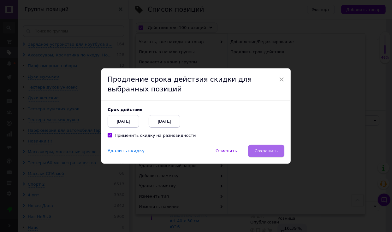
scroll to position [7577, 0]
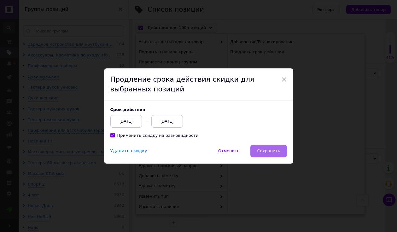
click at [268, 150] on span "Сохранить" at bounding box center [268, 151] width 23 height 5
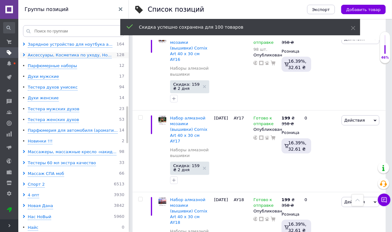
scroll to position [343, 0]
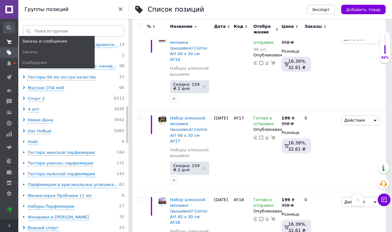
click at [0, 44] on span at bounding box center [9, 42] width 18 height 6
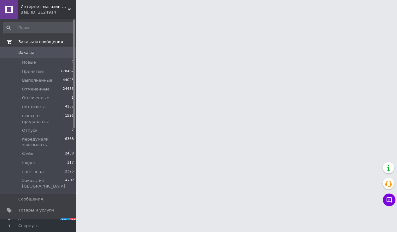
click at [16, 43] on span at bounding box center [9, 42] width 18 height 6
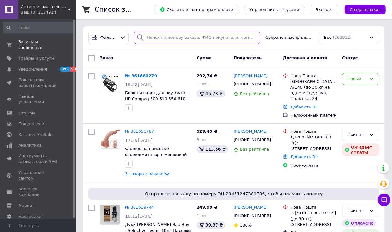
click at [166, 38] on input "search" at bounding box center [197, 38] width 126 height 12
paste input "361660279"
click at [183, 37] on input "search" at bounding box center [197, 38] width 126 height 12
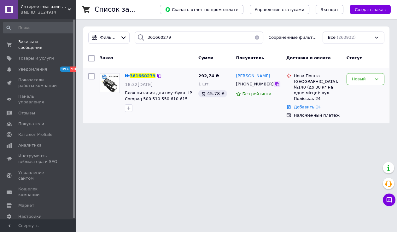
click at [275, 84] on icon at bounding box center [277, 84] width 5 height 5
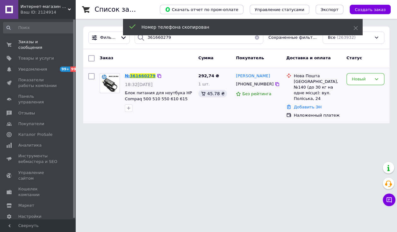
click at [128, 75] on span "№" at bounding box center [127, 75] width 5 height 5
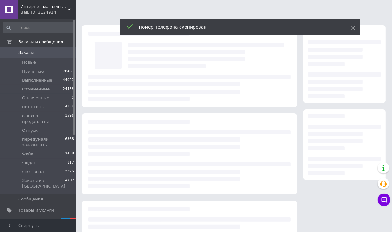
click at [149, 77] on div at bounding box center [189, 88] width 202 height 26
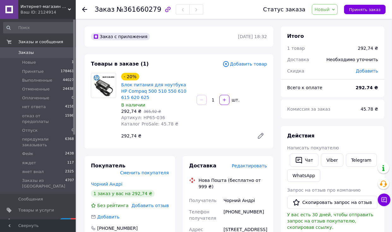
click at [131, 13] on span "№361660279" at bounding box center [138, 10] width 45 height 8
copy h1 "Заказ №361660279"
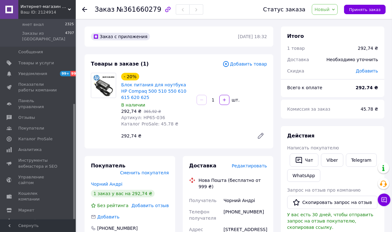
click at [84, 9] on use at bounding box center [84, 9] width 5 height 5
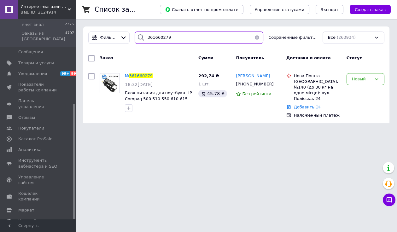
click at [159, 40] on input "361660279" at bounding box center [199, 38] width 129 height 12
paste input "3458"
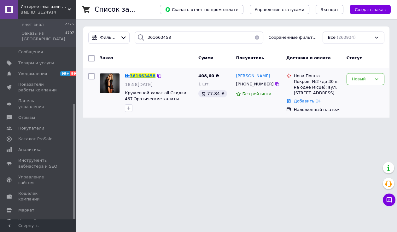
click at [140, 74] on span "361663458" at bounding box center [143, 75] width 26 height 5
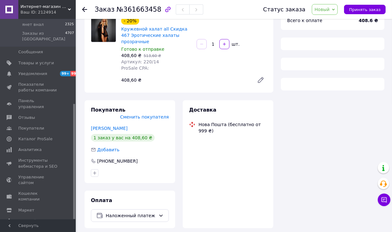
scroll to position [73, 0]
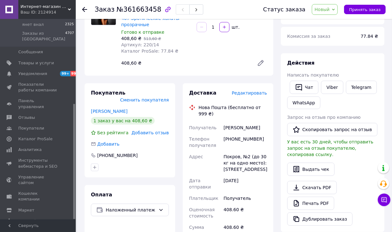
click at [240, 134] on div "[PHONE_NUMBER]" at bounding box center [245, 142] width 46 height 18
click at [241, 137] on div "[PHONE_NUMBER]" at bounding box center [245, 142] width 46 height 18
copy div "[PHONE_NUMBER]"
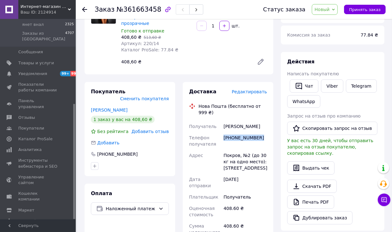
scroll to position [74, 0]
click at [127, 9] on span "№361663458" at bounding box center [138, 10] width 45 height 8
copy h1 "Заказ №361663458"
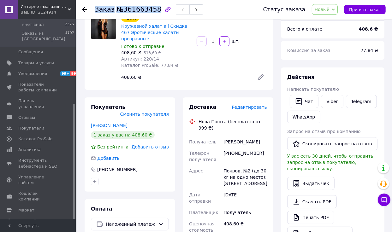
scroll to position [0, 0]
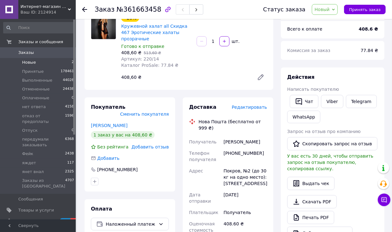
click at [36, 60] on li "Новые 2" at bounding box center [39, 62] width 78 height 9
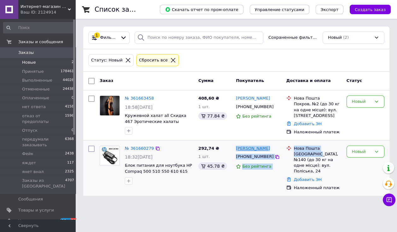
drag, startPoint x: 317, startPoint y: 152, endPoint x: 236, endPoint y: 147, distance: 81.8
click at [236, 147] on div "№ 361660279 18:32[DATE] Блок питания для ноутбука HP Compaq 500 510 550 610 615…" at bounding box center [236, 168] width 301 height 50
copy div "[PERSON_NAME] [PHONE_NUMBER] Без рейтинга Нова Пошта Київ, №140"
click at [133, 145] on div "№ 361660279" at bounding box center [139, 148] width 30 height 7
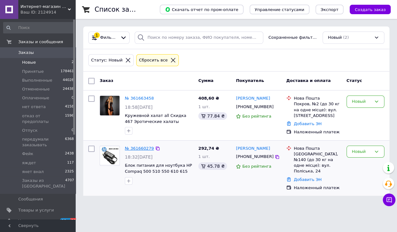
click at [133, 146] on link "№ 361660279" at bounding box center [139, 148] width 29 height 5
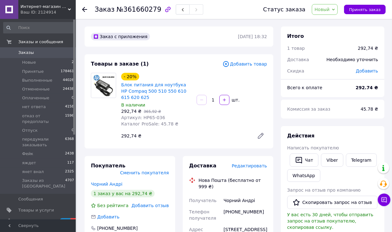
click at [251, 165] on span "Редактировать" at bounding box center [248, 165] width 35 height 5
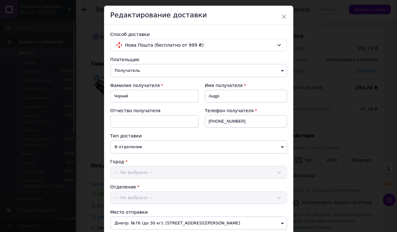
scroll to position [251, 0]
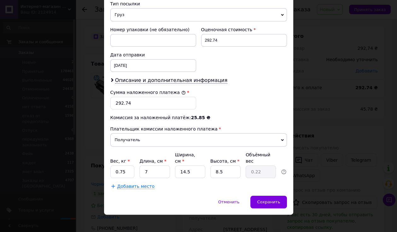
click at [179, 71] on div "Плательщик Получатель Отправитель Фамилия получателя Чорний Имя получателя Андр…" at bounding box center [198, 5] width 177 height 367
click at [178, 77] on span "Описание и дополнительная информация" at bounding box center [171, 80] width 113 height 6
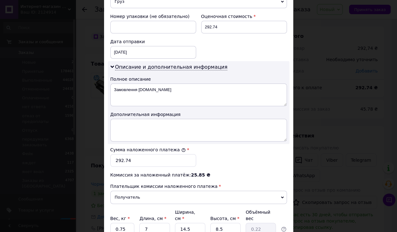
drag, startPoint x: 156, startPoint y: 110, endPoint x: 158, endPoint y: 120, distance: 10.0
click at [155, 111] on div "Дополнительная информация" at bounding box center [198, 114] width 177 height 6
click at [160, 125] on textarea at bounding box center [198, 130] width 177 height 23
paste textarea "нр 65 2пин"
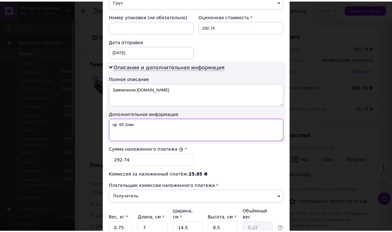
scroll to position [321, 0]
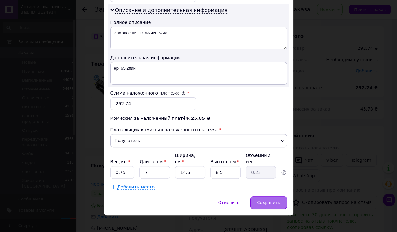
click at [270, 196] on div "Сохранить" at bounding box center [268, 202] width 36 height 13
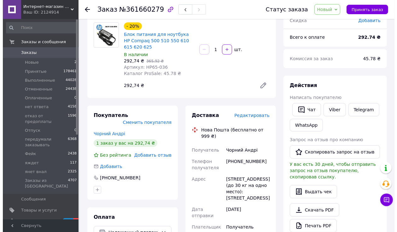
scroll to position [47, 0]
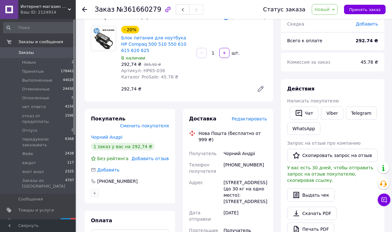
click at [257, 120] on span "Редактировать" at bounding box center [248, 118] width 35 height 5
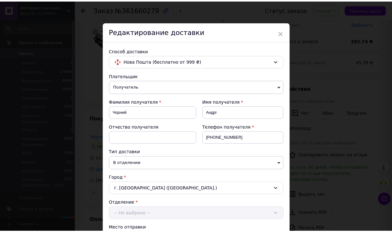
scroll to position [321, 0]
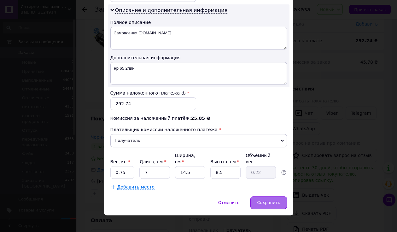
click at [278, 200] on span "Сохранить" at bounding box center [268, 202] width 23 height 5
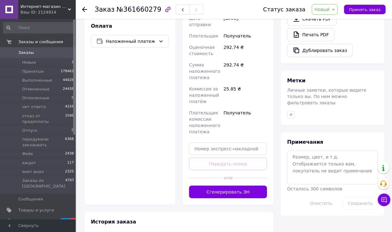
scroll to position [249, 0]
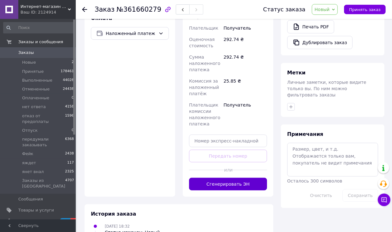
drag, startPoint x: 223, startPoint y: 170, endPoint x: 228, endPoint y: 178, distance: 9.0
click at [223, 170] on div at bounding box center [206, 169] width 35 height 15
click at [232, 178] on button "Сгенерировать ЭН" at bounding box center [228, 184] width 78 height 13
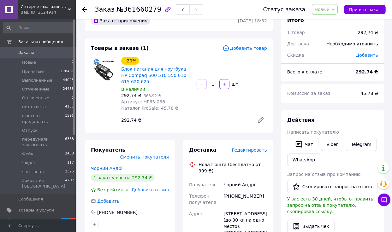
scroll to position [12, 0]
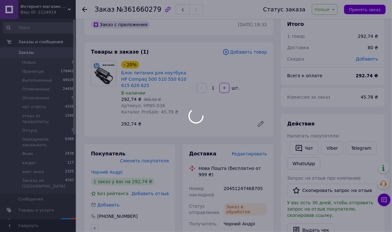
click at [240, 188] on div at bounding box center [196, 116] width 392 height 232
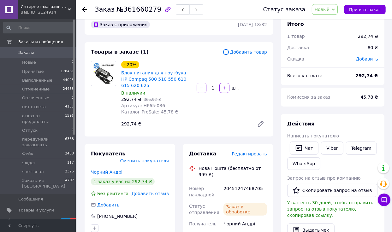
click at [244, 186] on div "20451247468705" at bounding box center [245, 192] width 46 height 18
copy div "20451247468705"
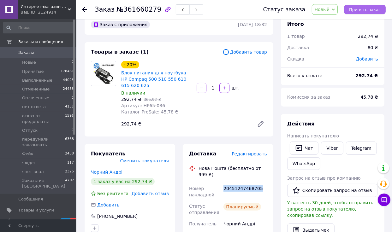
click at [353, 9] on span "Принять заказ" at bounding box center [365, 9] width 32 height 5
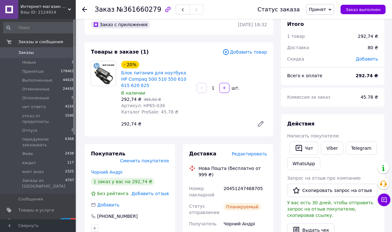
click at [86, 9] on use at bounding box center [84, 9] width 5 height 5
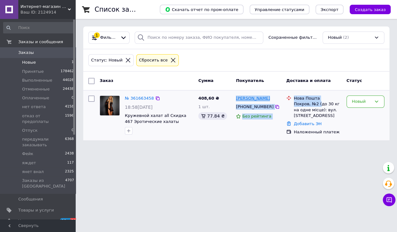
copy div "[PERSON_NAME] [PHONE_NUMBER] Без рейтинга Нова Пошта Покров, №2 ("
drag, startPoint x: 320, startPoint y: 104, endPoint x: 236, endPoint y: 100, distance: 84.6
click at [236, 100] on div "№ 361663458 18:58[DATE] Кружевной халат all Скидка 467 Эротические халаты прозр…" at bounding box center [236, 115] width 301 height 45
click at [146, 96] on link "№ 361663458" at bounding box center [139, 98] width 29 height 5
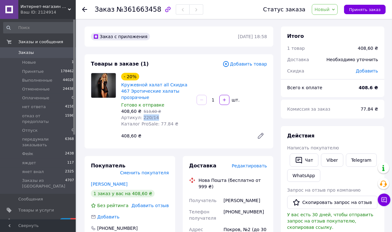
drag, startPoint x: 149, startPoint y: 115, endPoint x: 141, endPoint y: 115, distance: 8.8
click at [141, 115] on div "Артикул: 220/14" at bounding box center [156, 117] width 70 height 6
copy span "220/14"
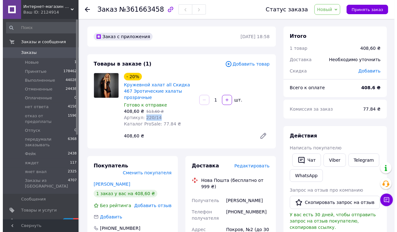
scroll to position [13, 0]
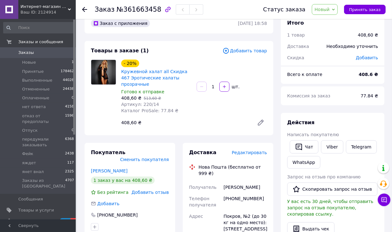
click at [252, 154] on span "Редактировать" at bounding box center [248, 152] width 35 height 5
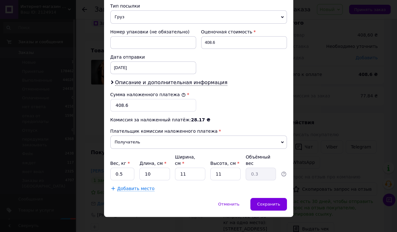
scroll to position [251, 0]
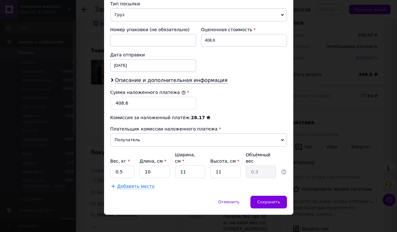
click at [178, 70] on div "Дата отправки [DATE] < 2025 > < Сентябрь > Пн Вт Ср Чт Пт Сб Вс 1 2 3 4 5 6 7 8…" at bounding box center [153, 61] width 91 height 25
click at [173, 77] on span "Описание и дополнительная информация" at bounding box center [171, 80] width 113 height 6
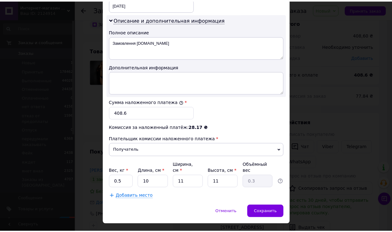
scroll to position [321, 0]
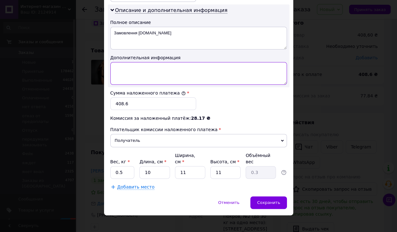
click at [141, 81] on textarea at bounding box center [198, 73] width 177 height 23
paste textarea "220/14 черній ХЛ"
click at [143, 70] on textarea at bounding box center [198, 73] width 177 height 23
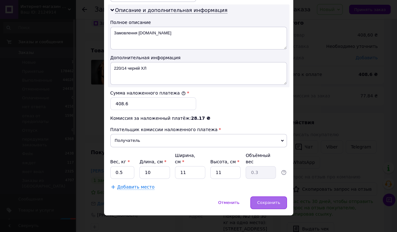
click at [272, 200] on span "Сохранить" at bounding box center [268, 202] width 23 height 5
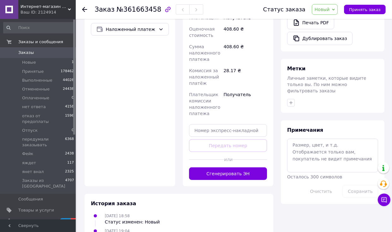
scroll to position [292, 0]
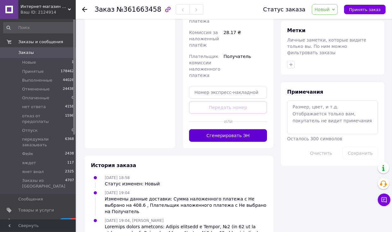
click at [232, 129] on button "Сгенерировать ЭН" at bounding box center [228, 135] width 78 height 13
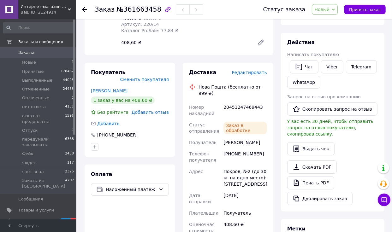
scroll to position [93, 0]
click at [237, 108] on div "20451247469443" at bounding box center [245, 111] width 46 height 18
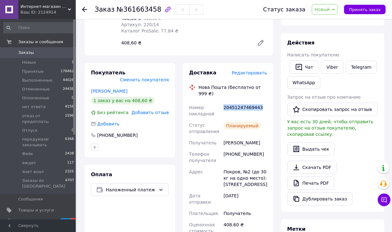
click at [237, 108] on div "20451247469443" at bounding box center [245, 111] width 46 height 18
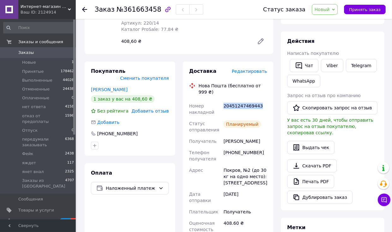
click at [252, 109] on div "20451247469443" at bounding box center [245, 109] width 46 height 18
click at [252, 108] on div "20451247469443" at bounding box center [245, 109] width 46 height 18
copy div "20451247469443"
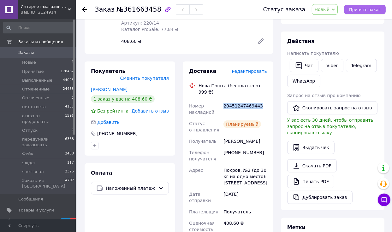
click at [369, 9] on span "Принять заказ" at bounding box center [365, 9] width 32 height 5
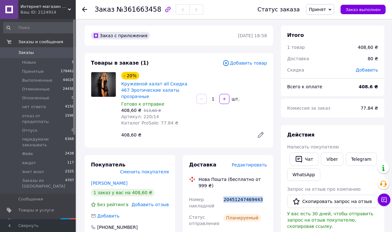
scroll to position [0, 0]
